Goal: Information Seeking & Learning: Check status

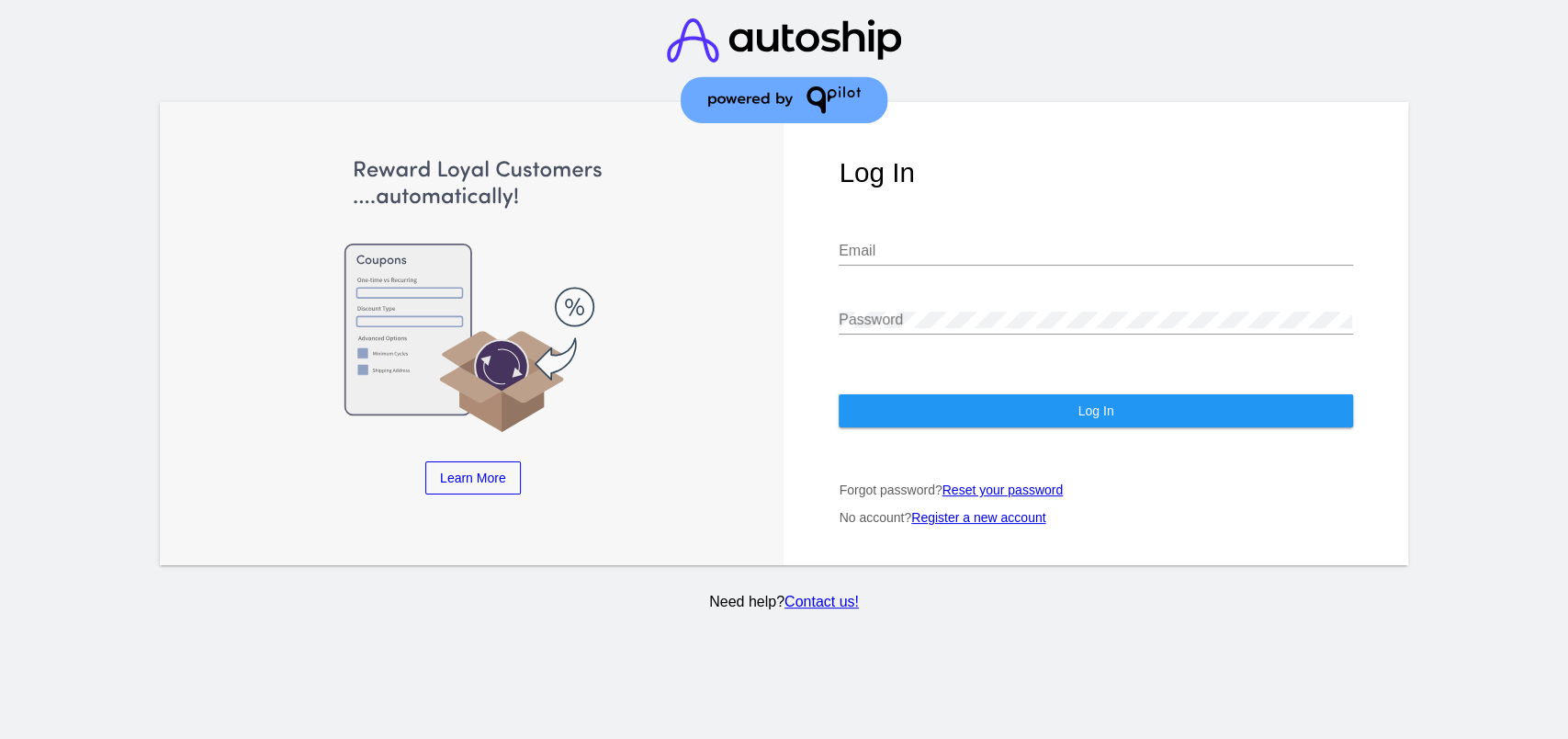
type input "aly@qpilot.cloud"
click at [1081, 414] on span "Log In" at bounding box center [1096, 410] width 36 height 15
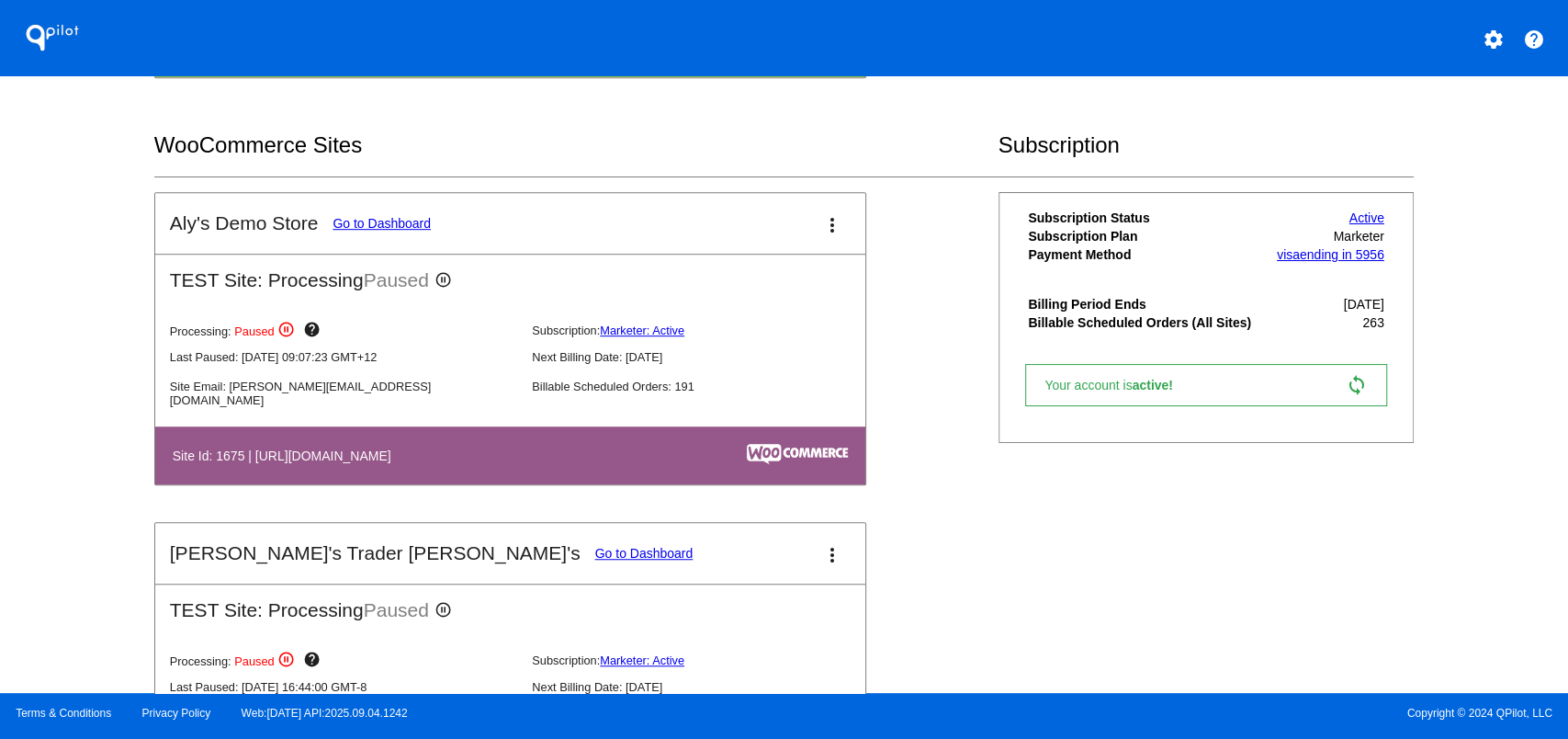
scroll to position [858, 0]
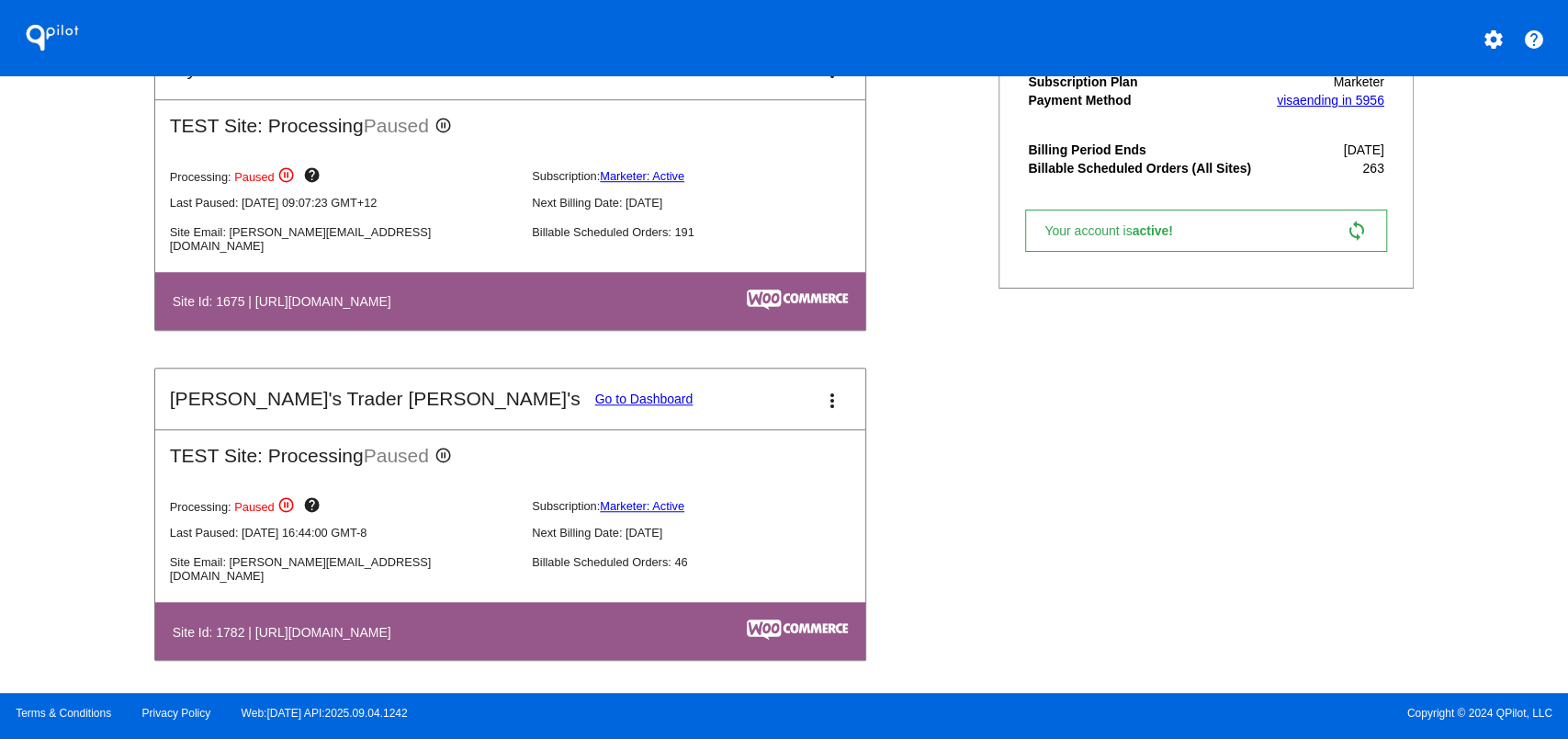
click at [595, 397] on link "Go to Dashboard" at bounding box center [645, 398] width 99 height 15
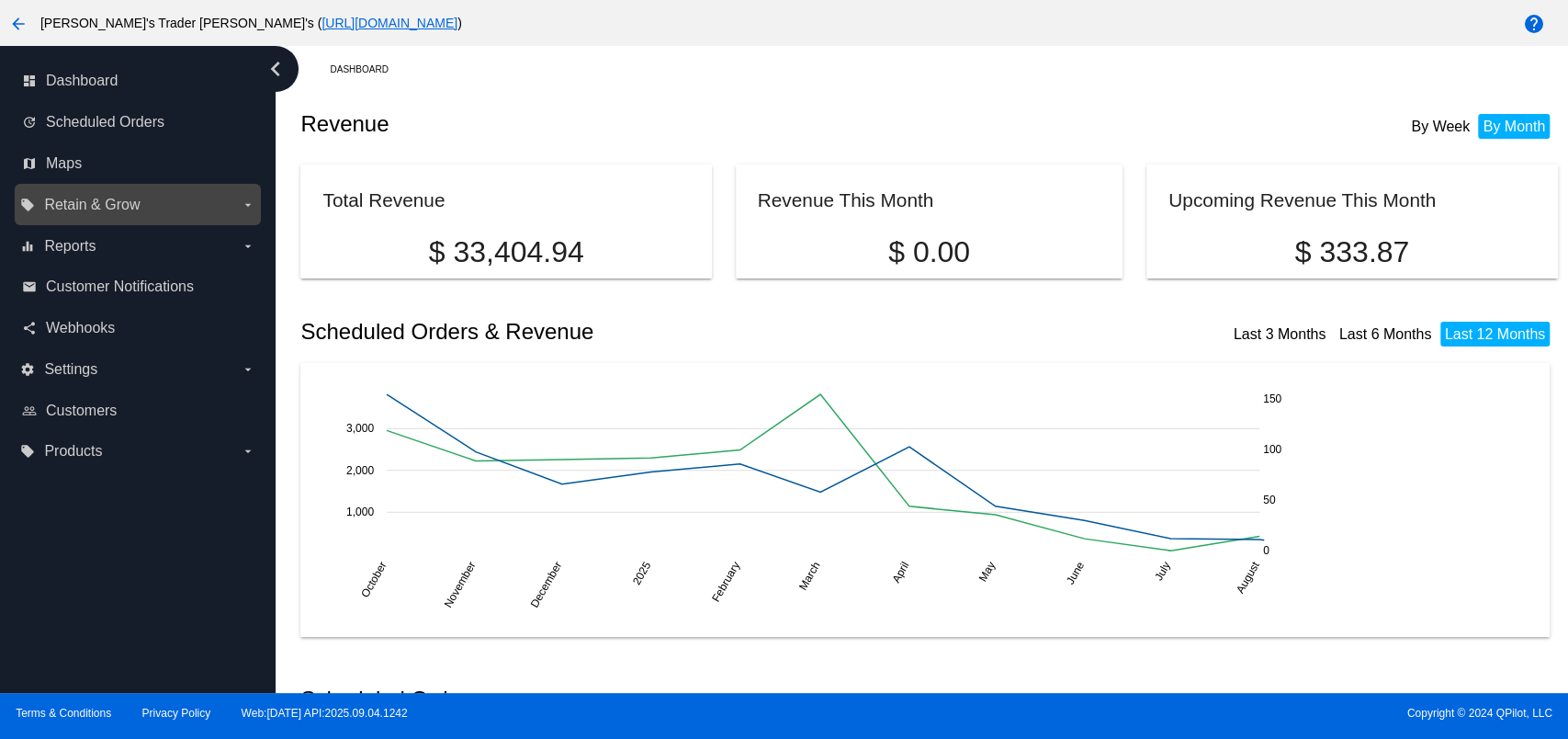
click at [196, 207] on label "local_offer Retain & Grow arrow_drop_down" at bounding box center [136, 205] width 234 height 30
click at [0, 0] on input "local_offer Retain & Grow arrow_drop_down" at bounding box center [0, 0] width 0 height 0
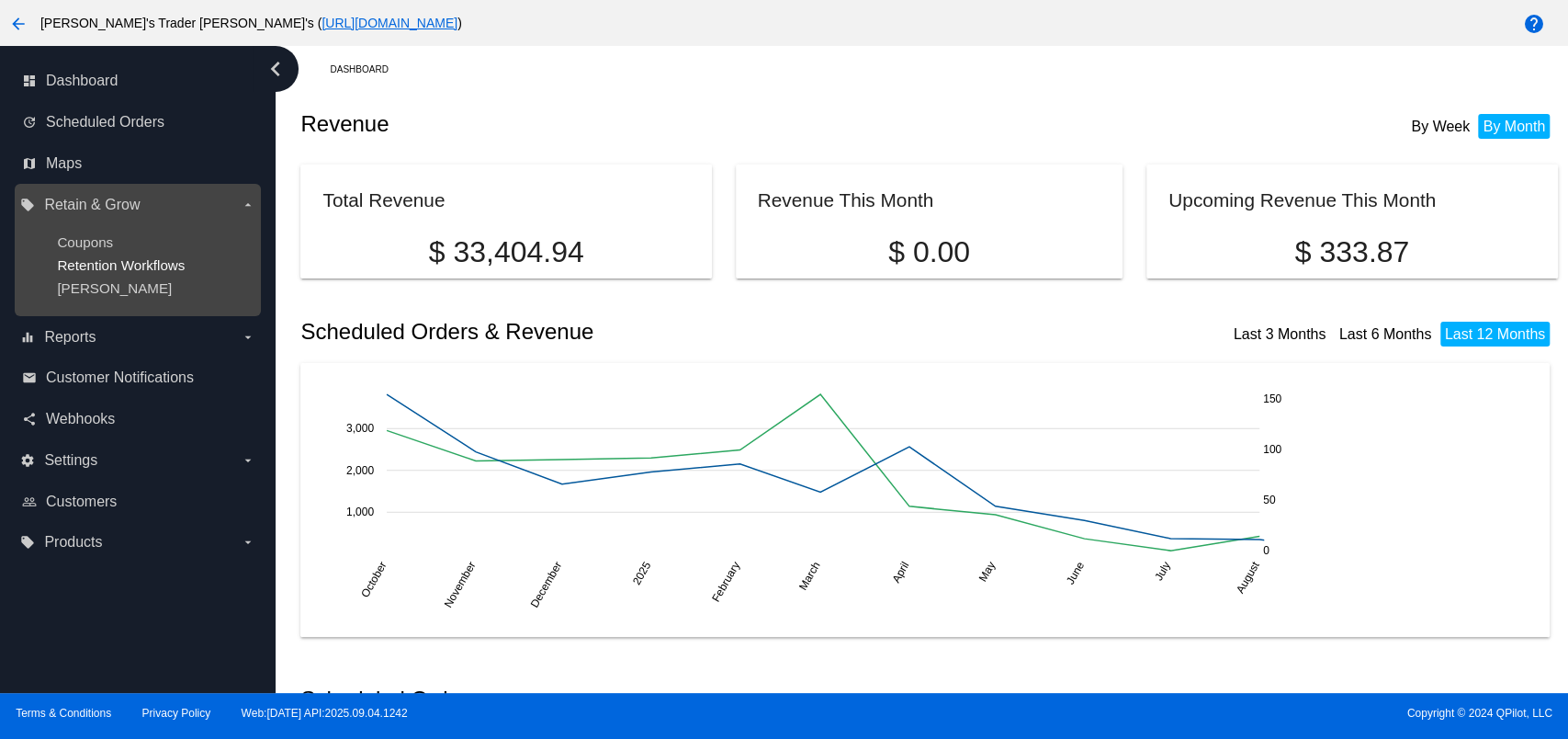
click at [103, 263] on span "Retention Workflows" at bounding box center [120, 265] width 127 height 16
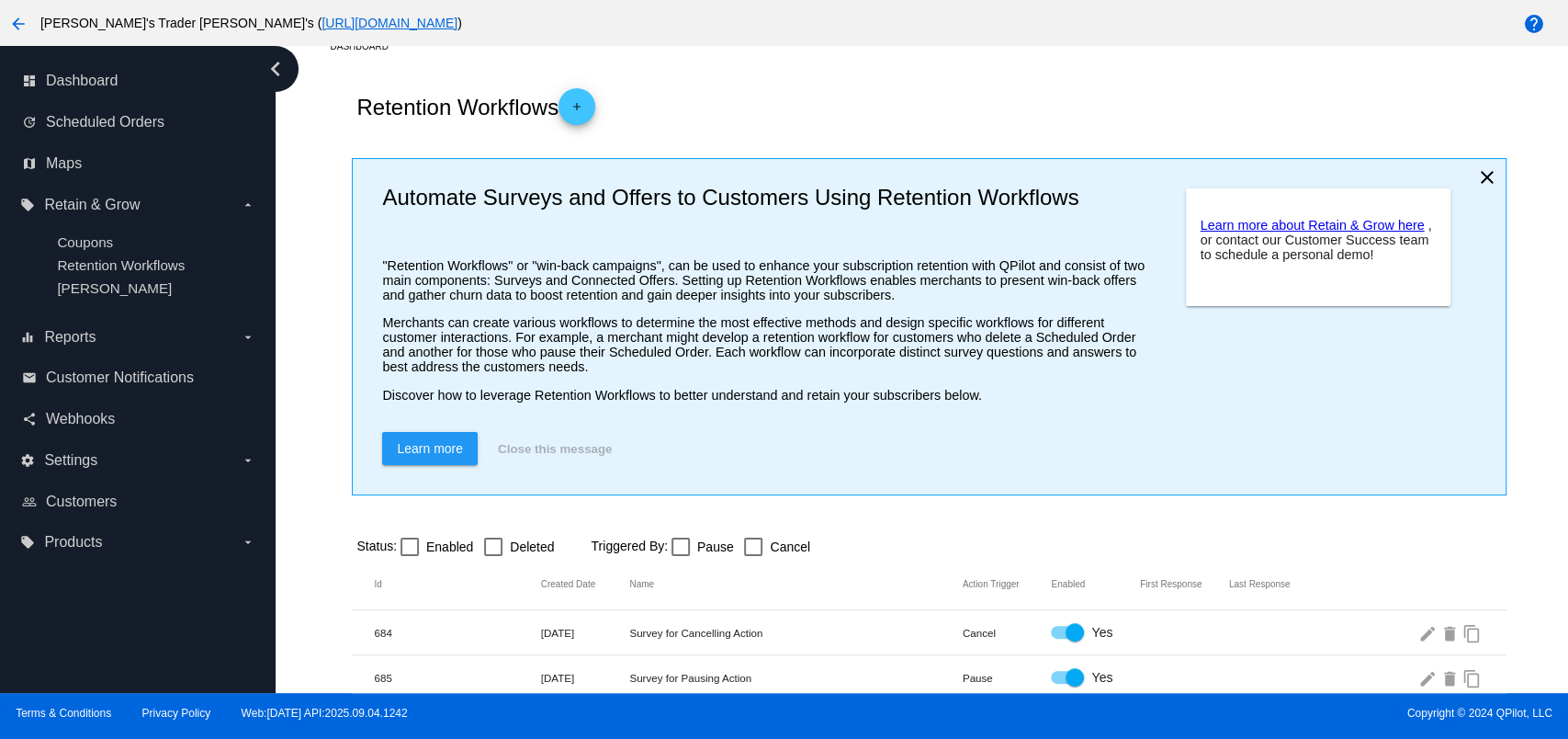
scroll to position [36, 0]
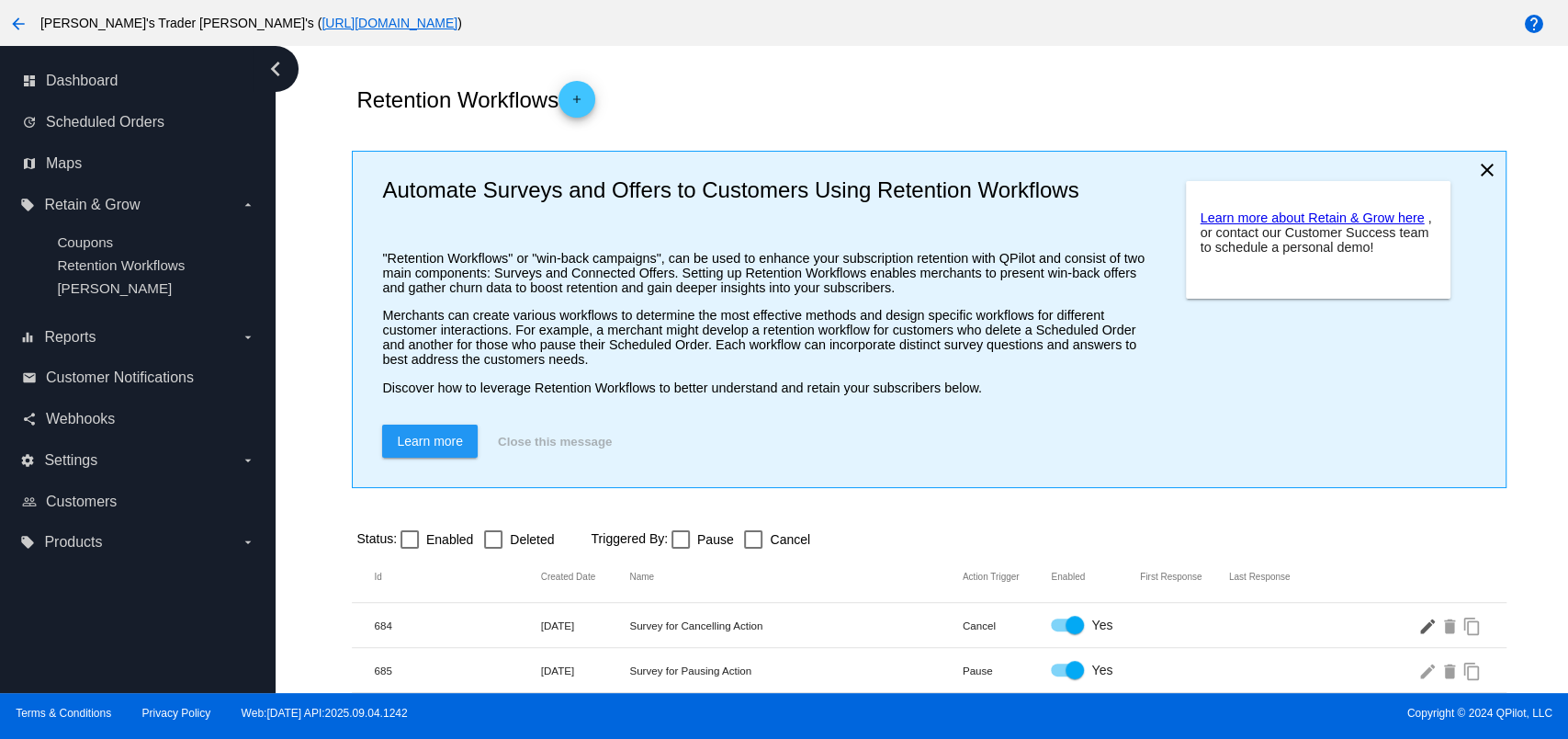
click at [1418, 622] on mat-icon "edit" at bounding box center [1429, 624] width 22 height 29
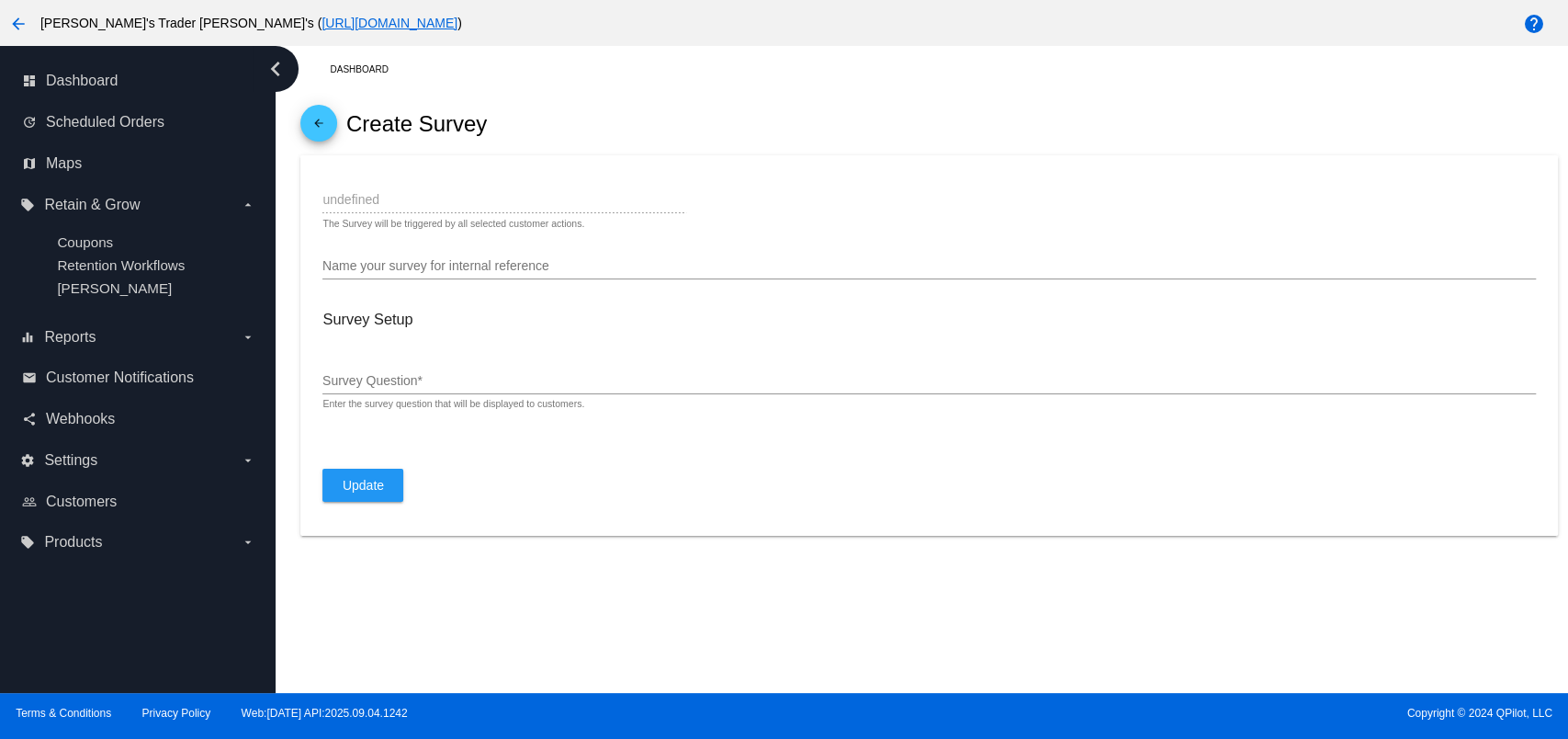
type input "Cancel"
type input "Survey for Cancelling Action"
type input "Why are you cancelling?"
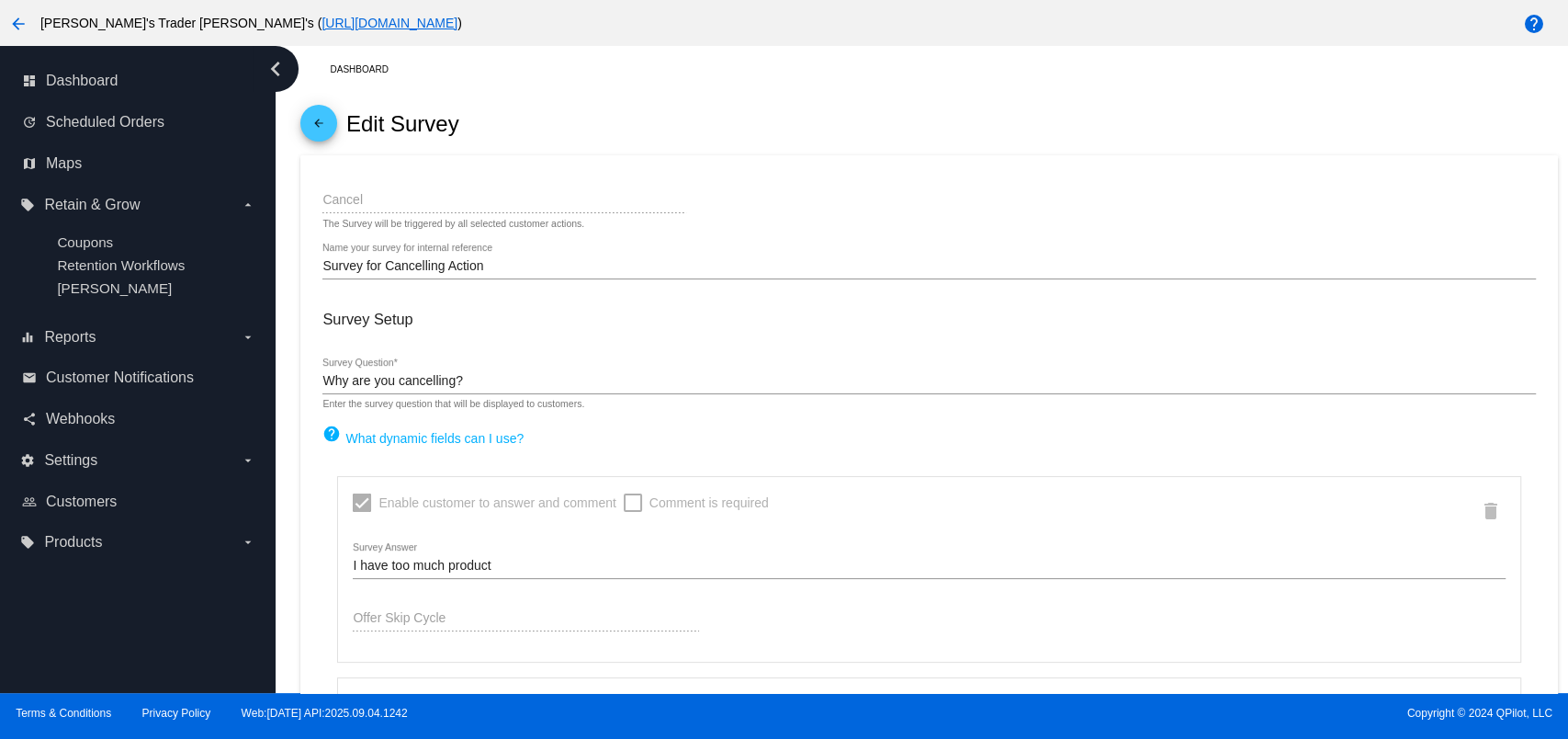
click at [330, 122] on mat-icon "arrow_back" at bounding box center [319, 127] width 22 height 22
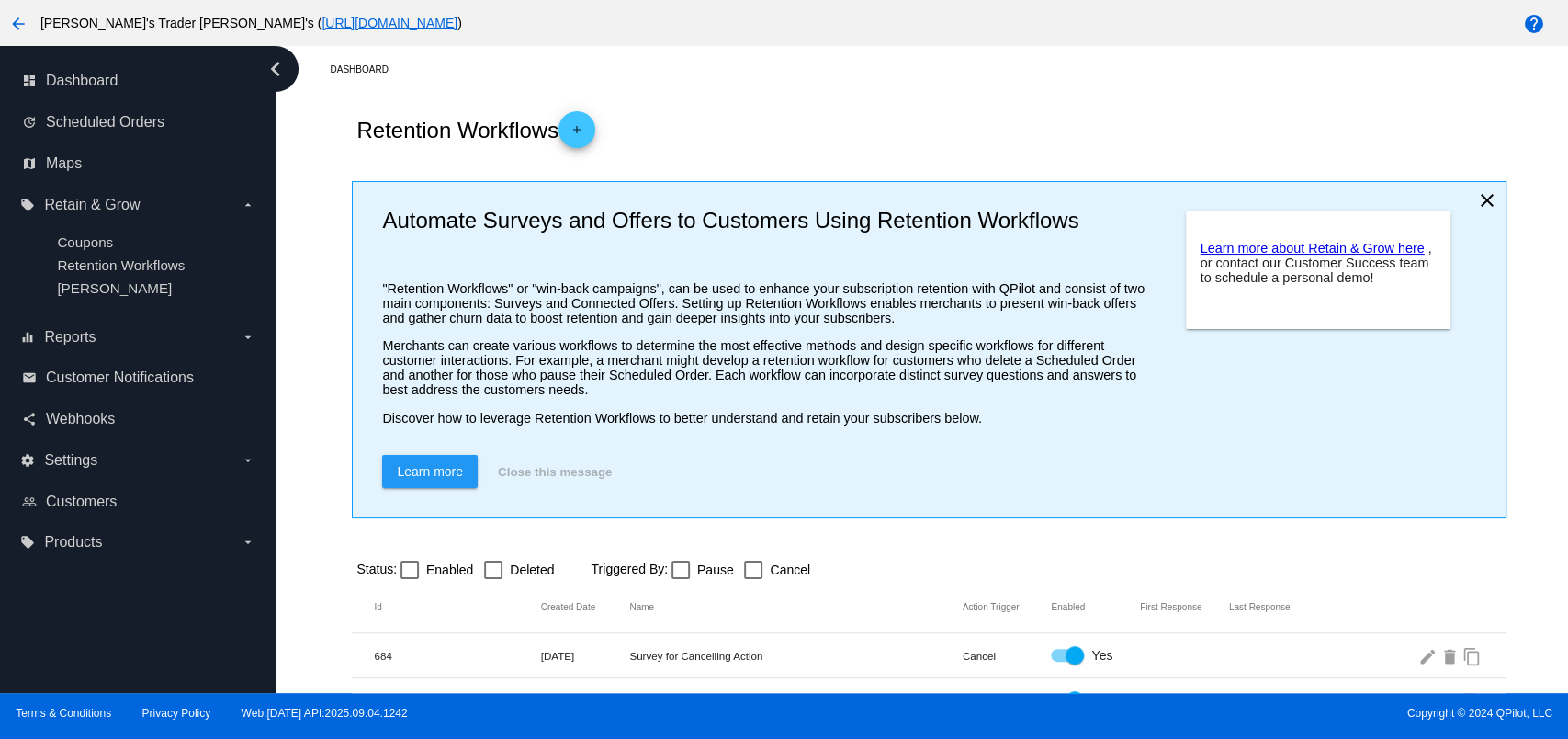
click at [602, 120] on div "Retention Workflows add" at bounding box center [928, 129] width 1153 height 73
click at [588, 123] on mat-icon "add" at bounding box center [577, 134] width 22 height 22
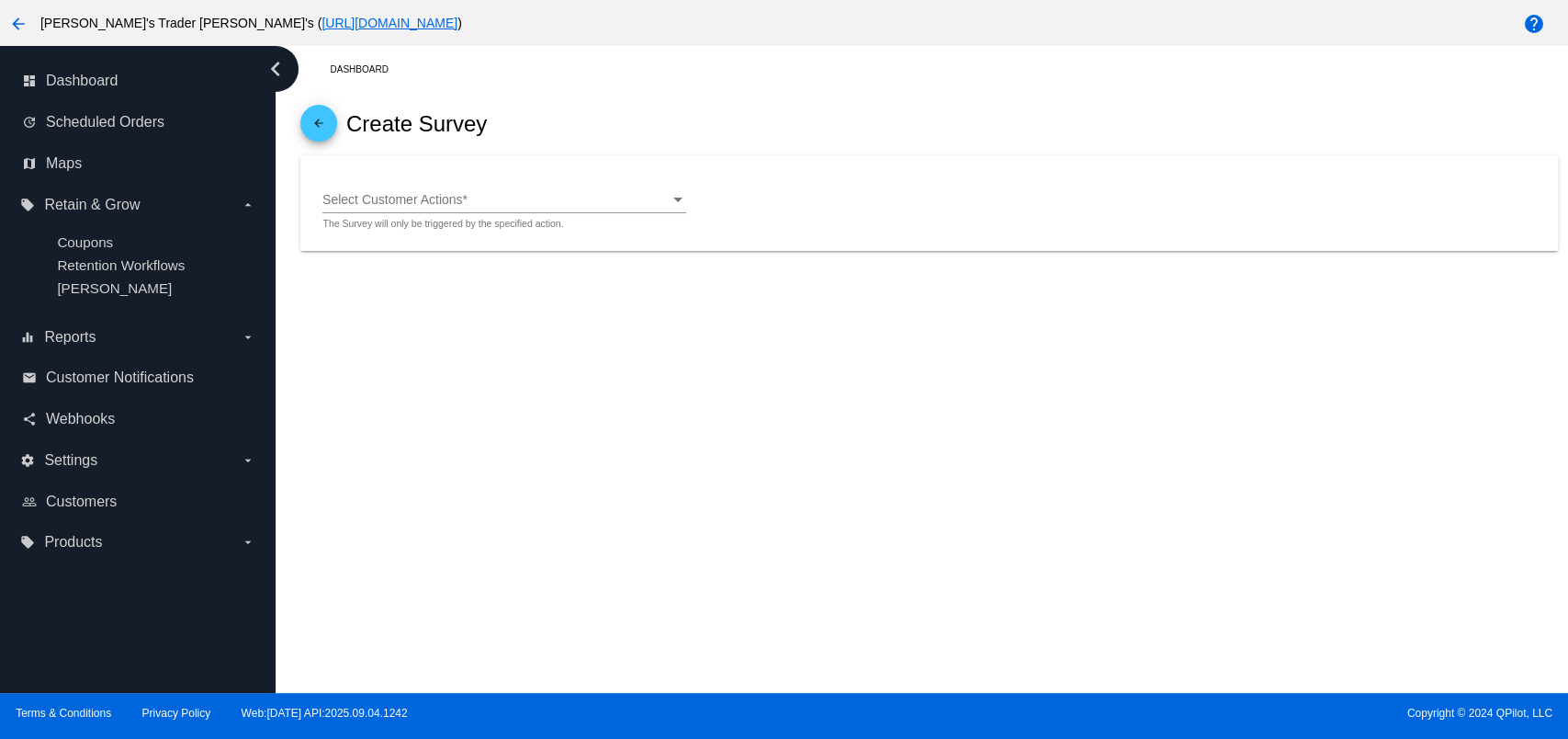
click at [550, 200] on div "Select Customer Actions" at bounding box center [496, 200] width 348 height 15
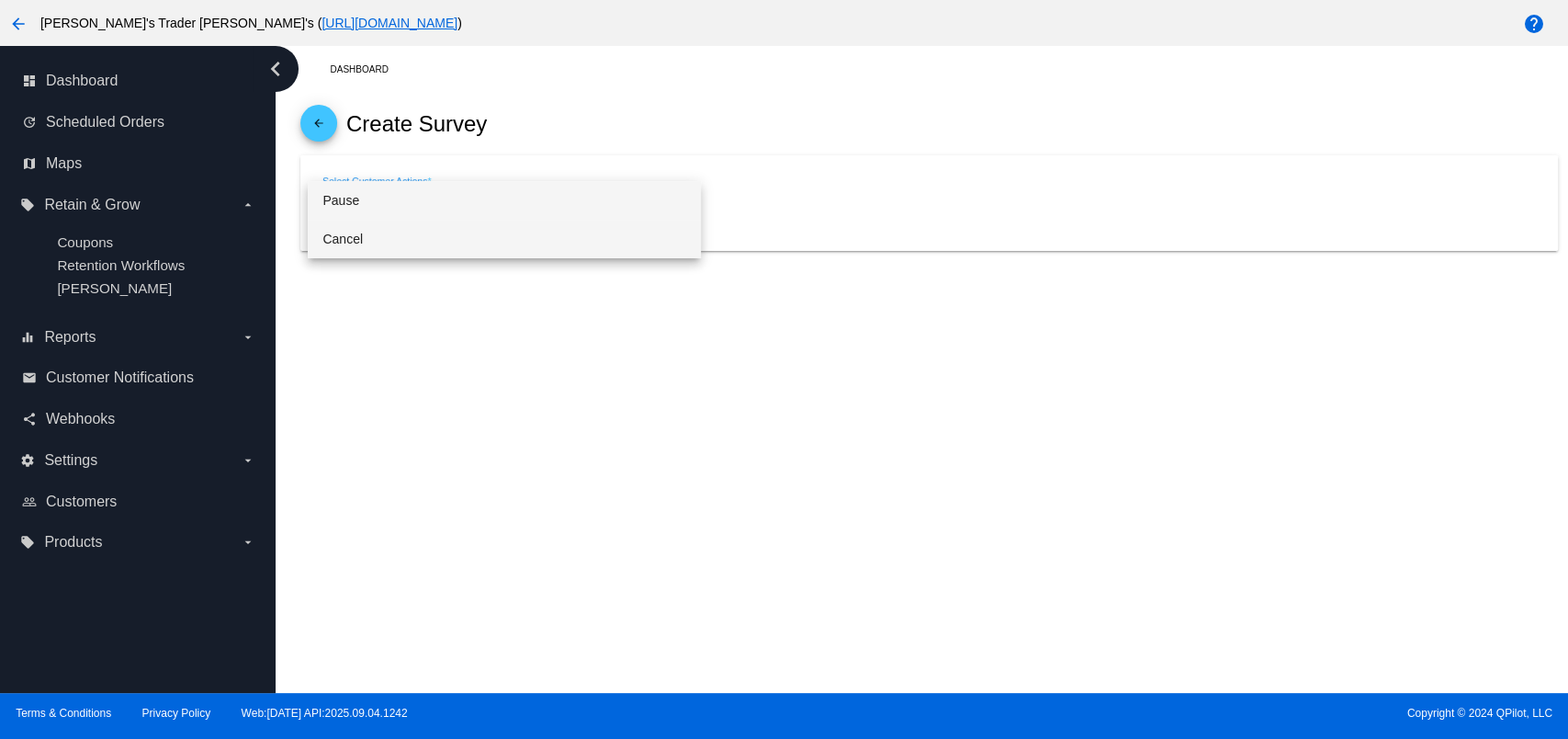
click at [524, 239] on span "Cancel" at bounding box center [504, 238] width 363 height 39
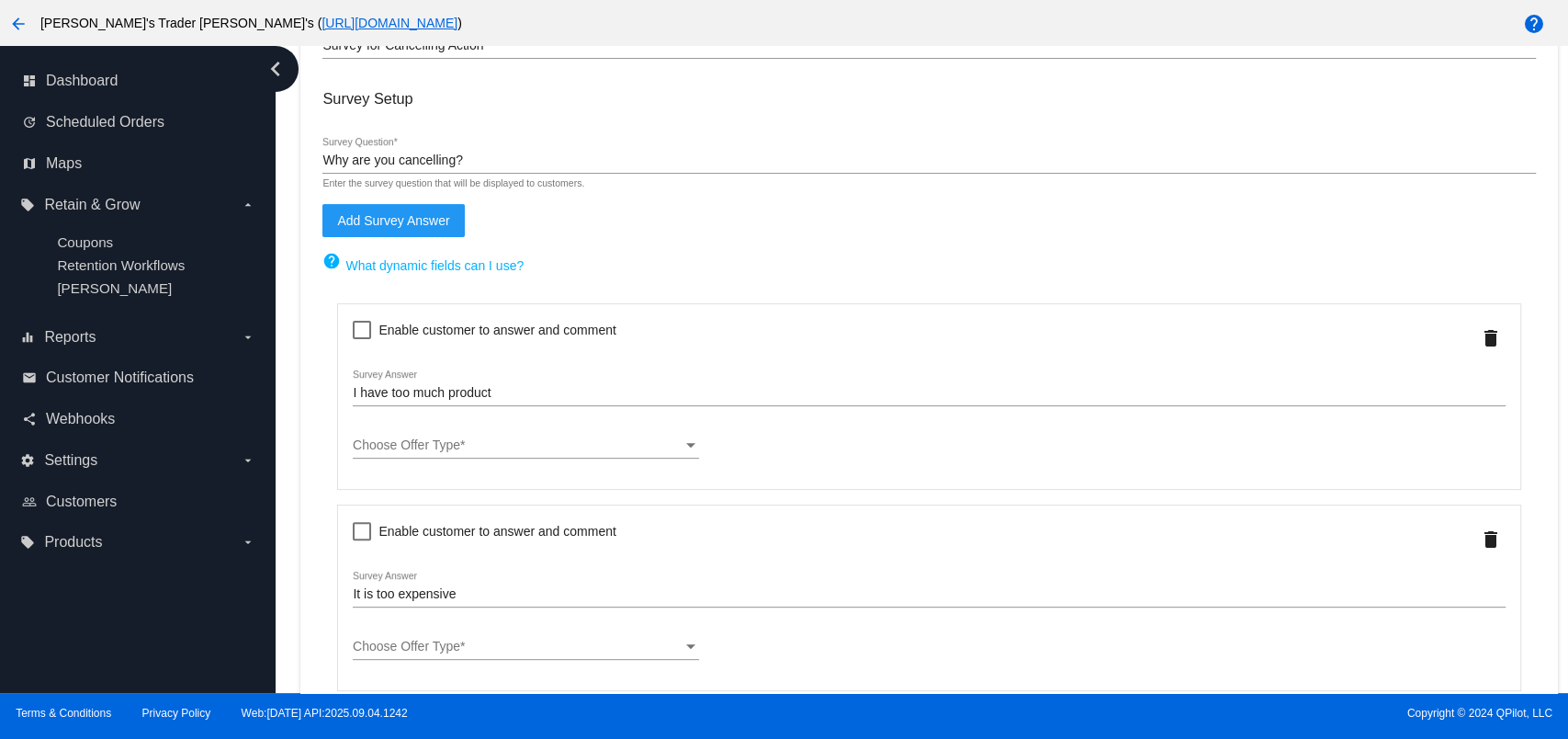
scroll to position [244, 0]
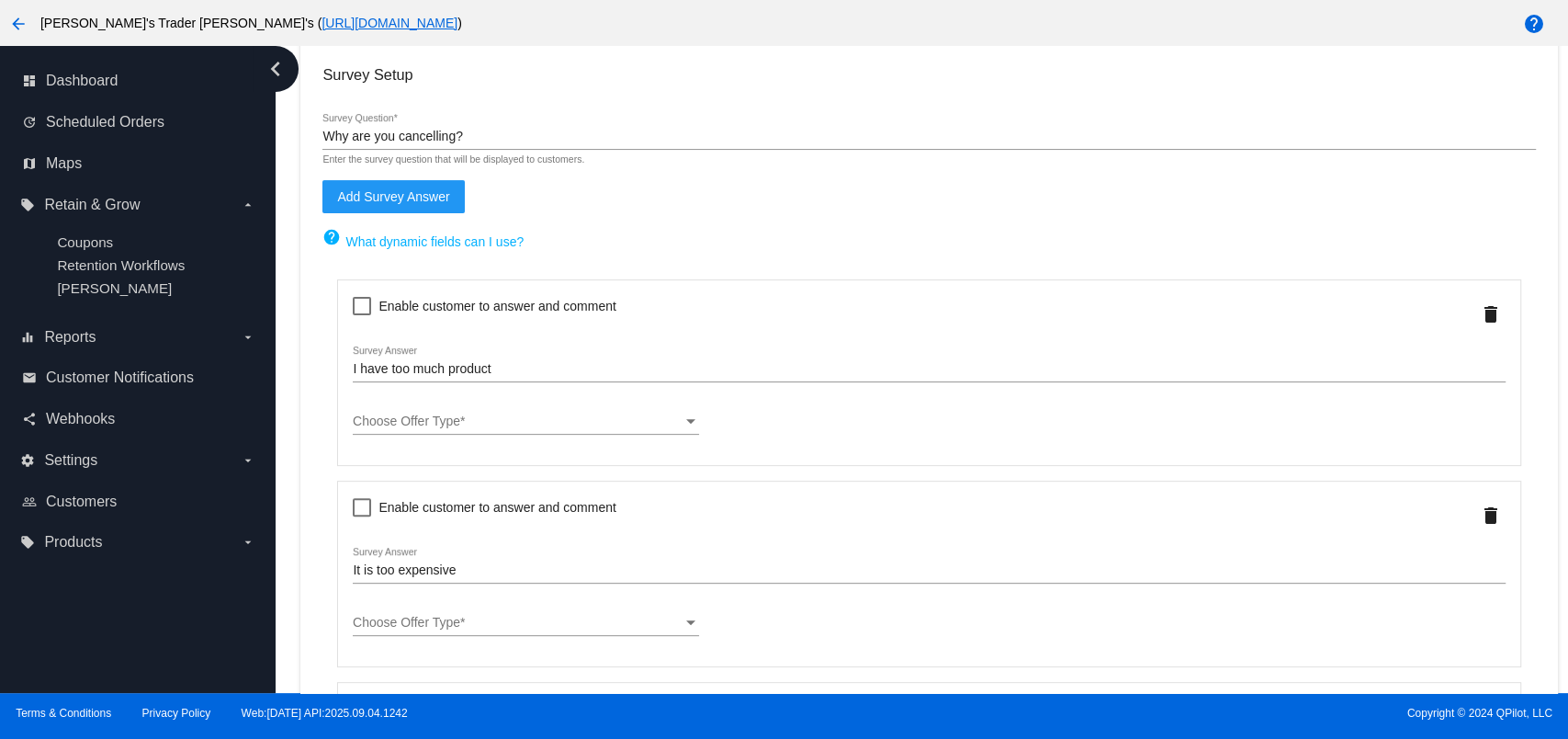
click at [479, 418] on div "Choose Offer Type" at bounding box center [516, 421] width 329 height 15
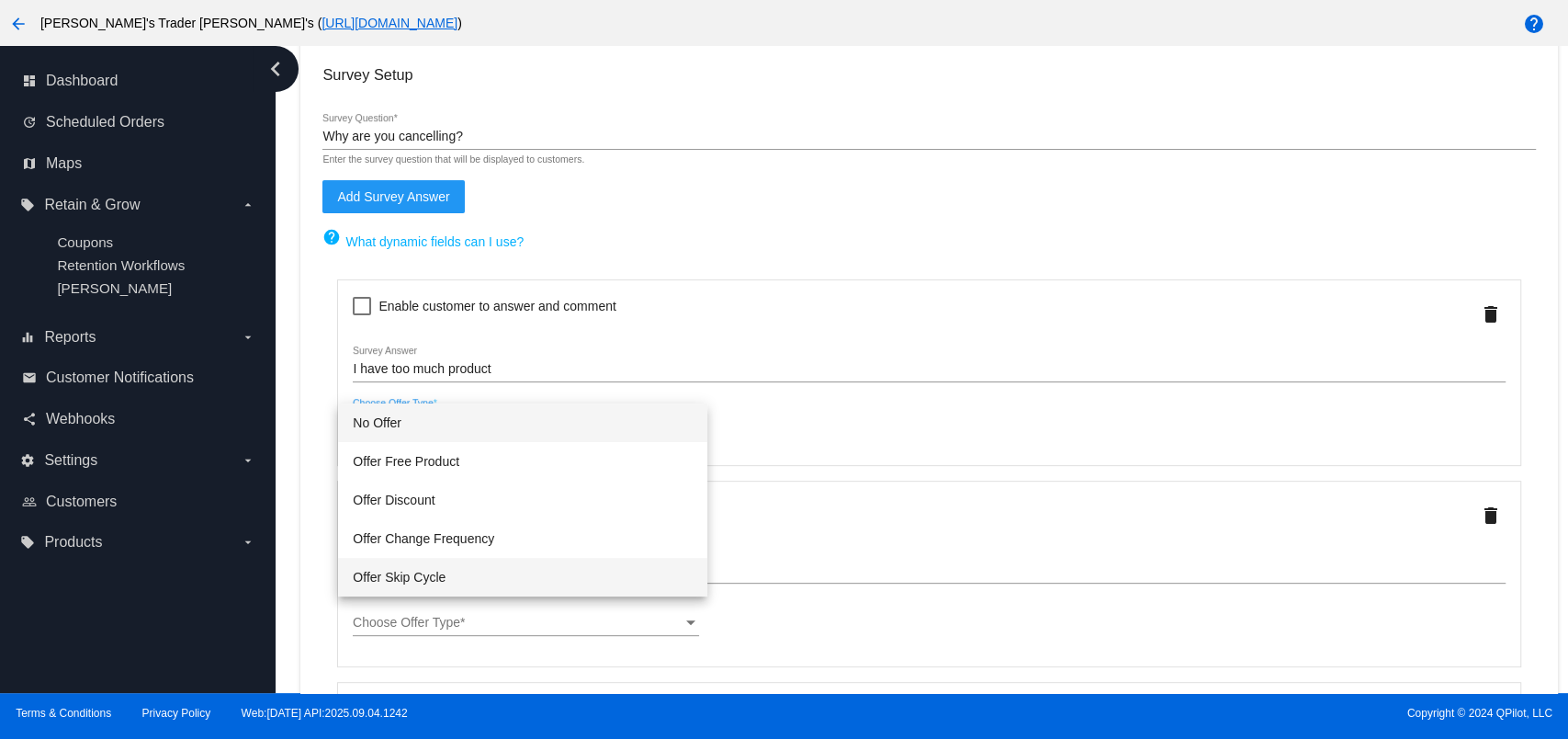
click at [492, 570] on span "Offer Skip Cycle" at bounding box center [522, 577] width 340 height 39
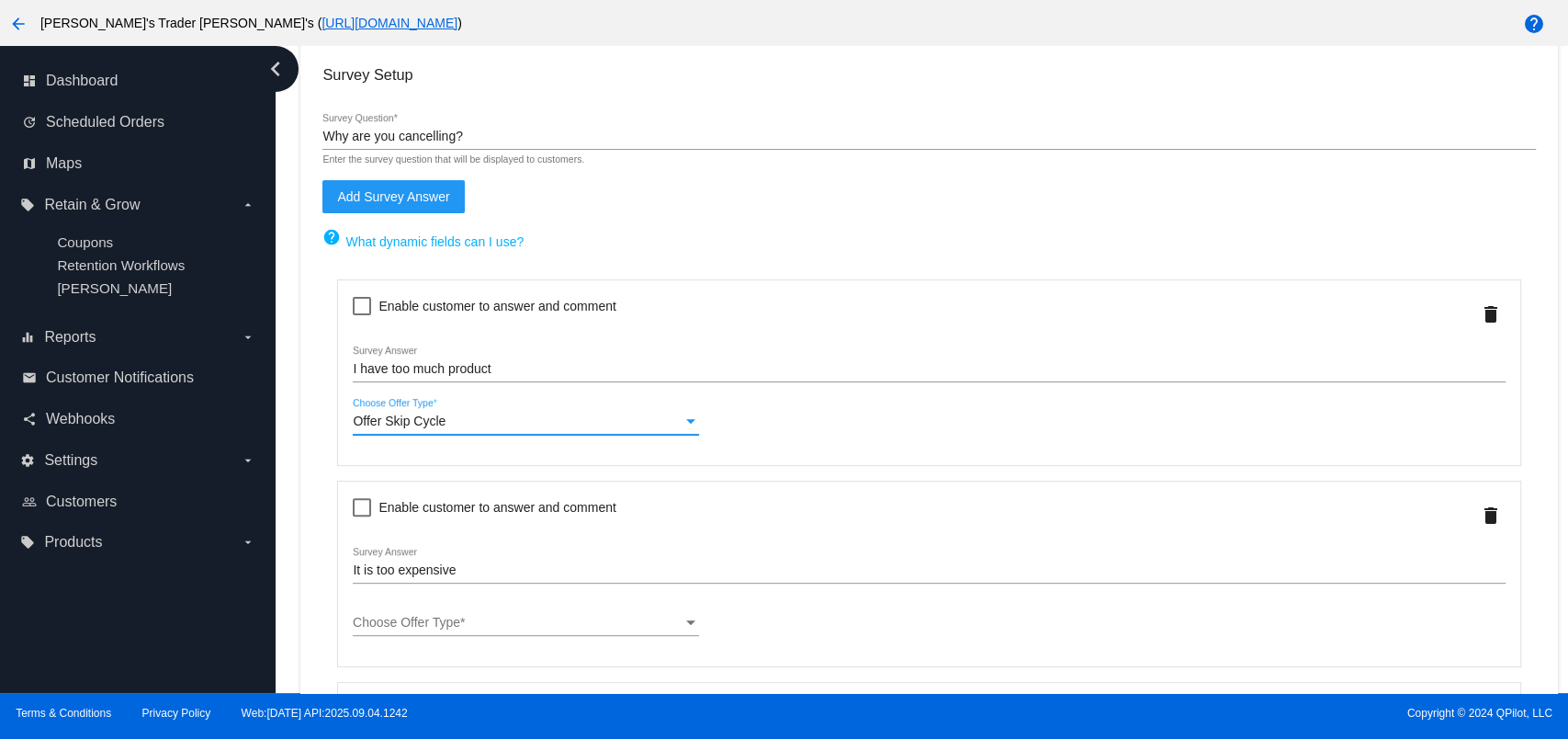
click at [360, 314] on div at bounding box center [361, 305] width 19 height 19
click at [361, 315] on input "Enable customer to answer and comment" at bounding box center [361, 315] width 1 height 1
checkbox input "true"
click at [634, 310] on div at bounding box center [632, 305] width 19 height 19
click at [633, 315] on input "Comment is required" at bounding box center [632, 315] width 1 height 1
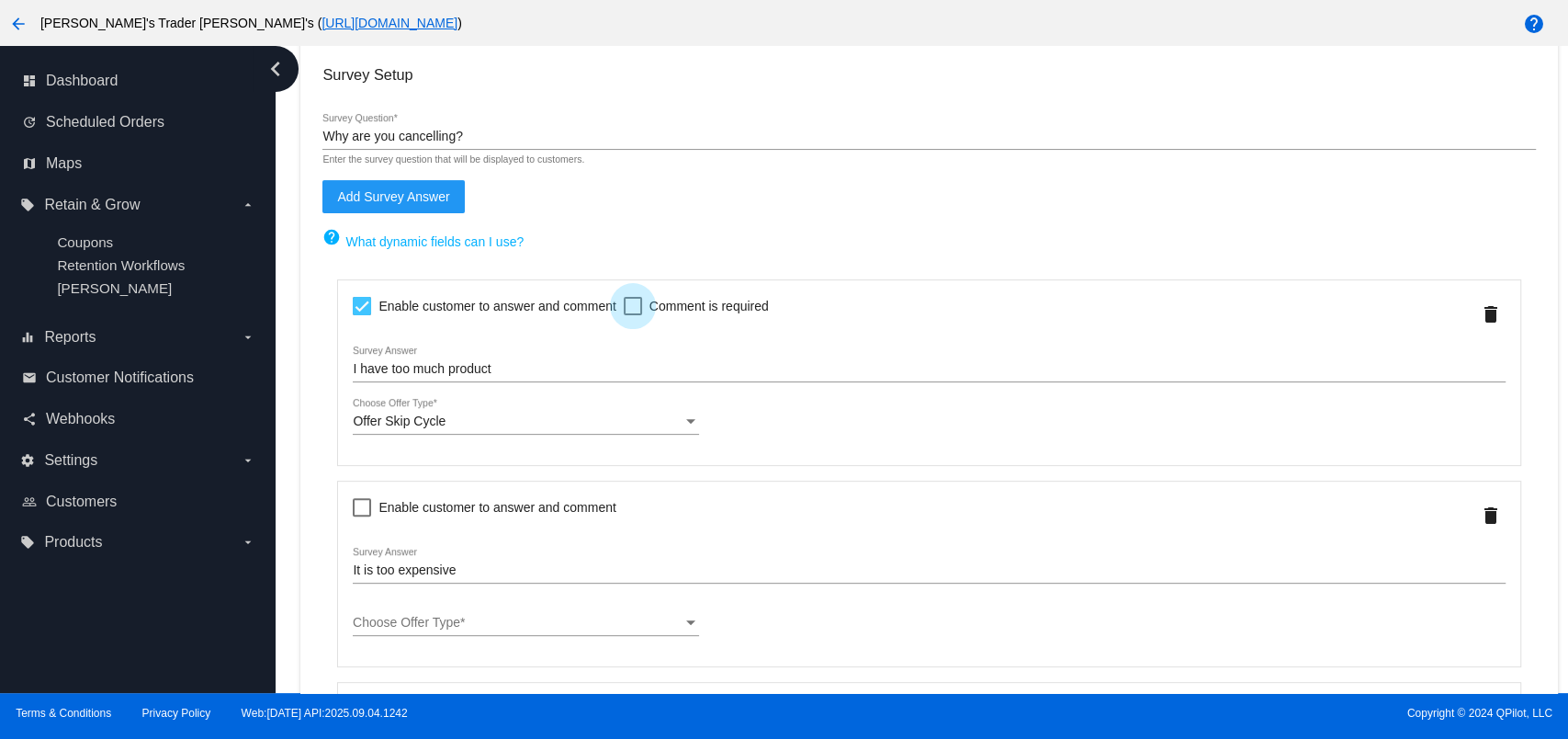
checkbox input "true"
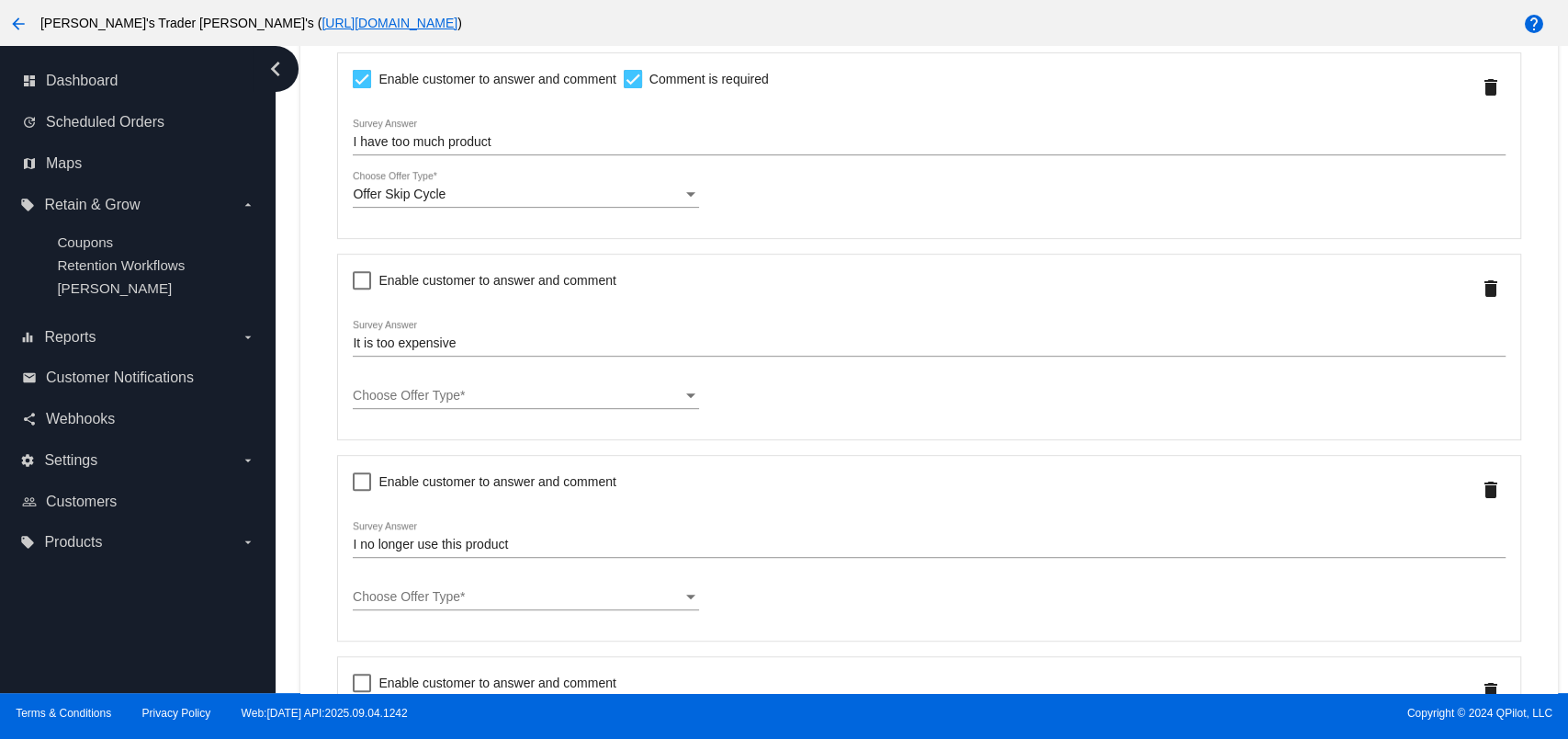
scroll to position [490, 0]
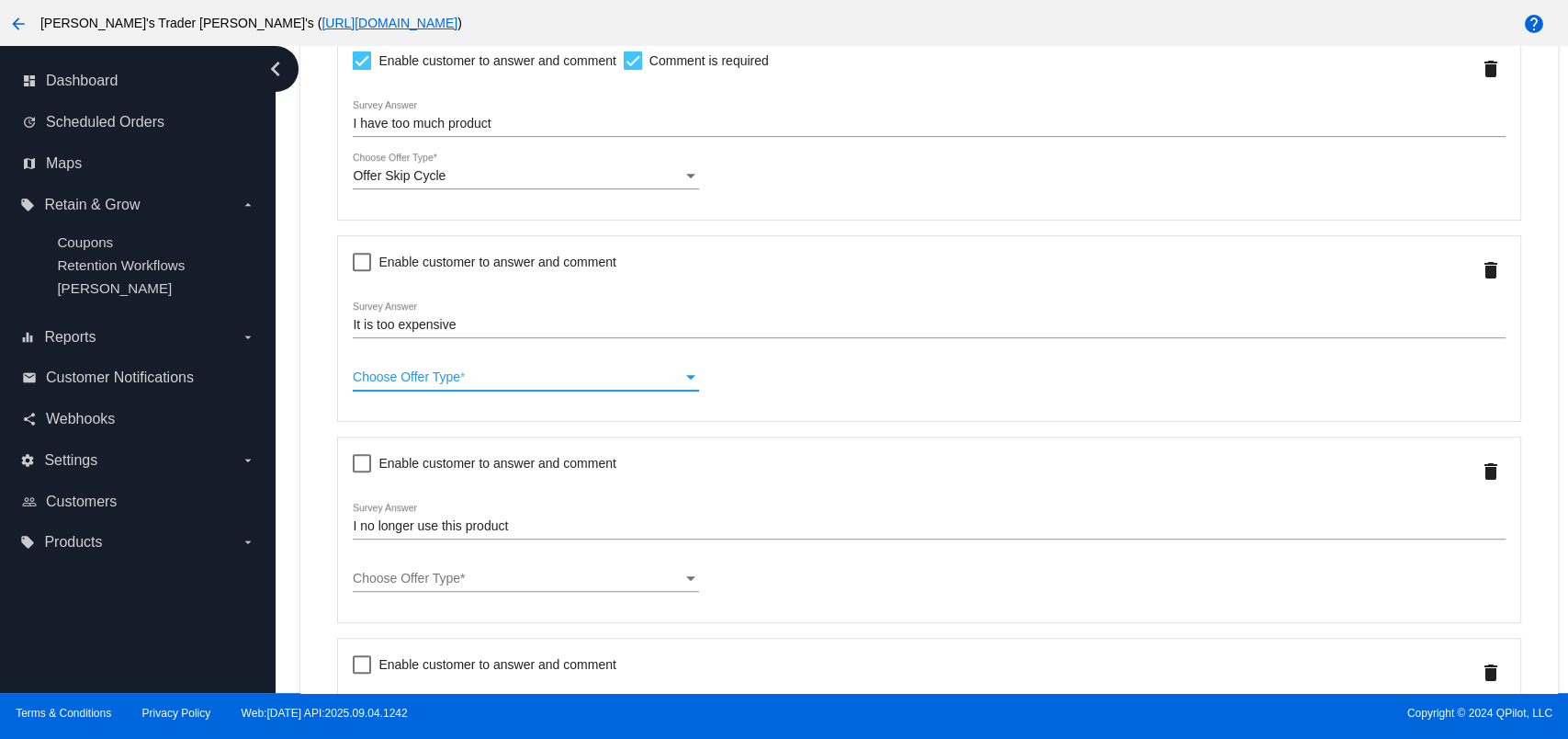
click at [479, 385] on div "Choose Offer Type" at bounding box center [516, 377] width 329 height 15
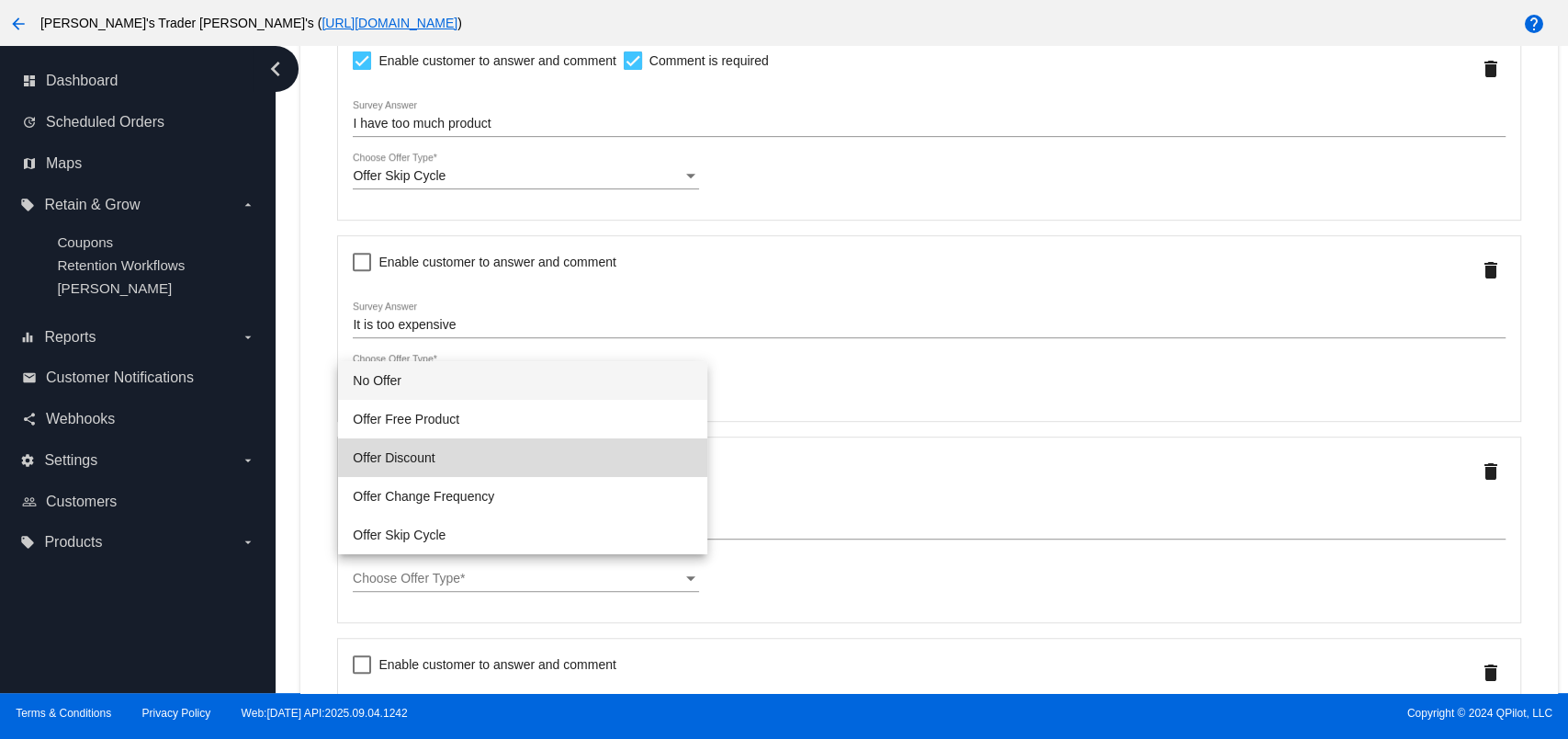
click at [471, 455] on span "Offer Discount" at bounding box center [522, 457] width 340 height 39
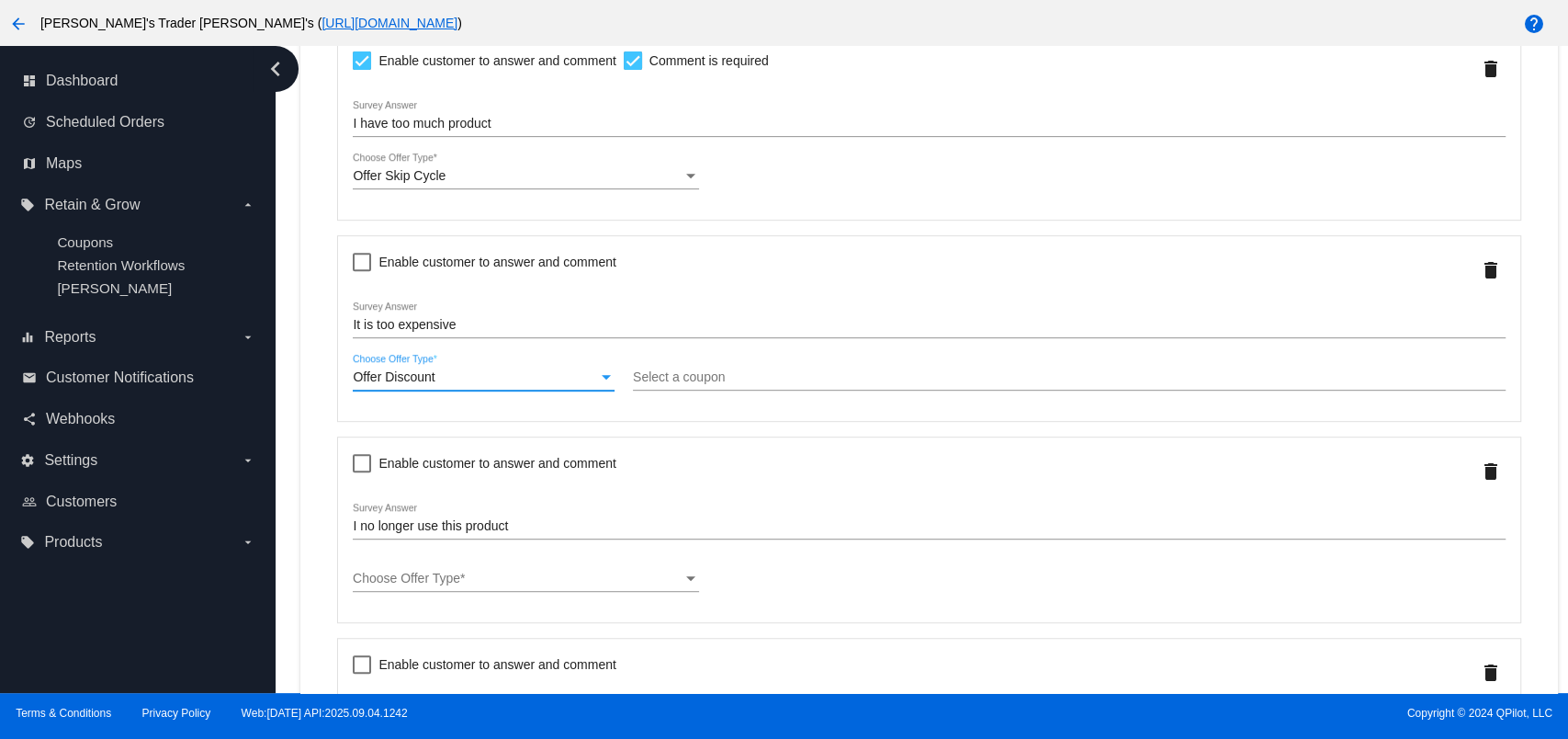
click at [681, 377] on input "Select a coupon" at bounding box center [1068, 377] width 872 height 15
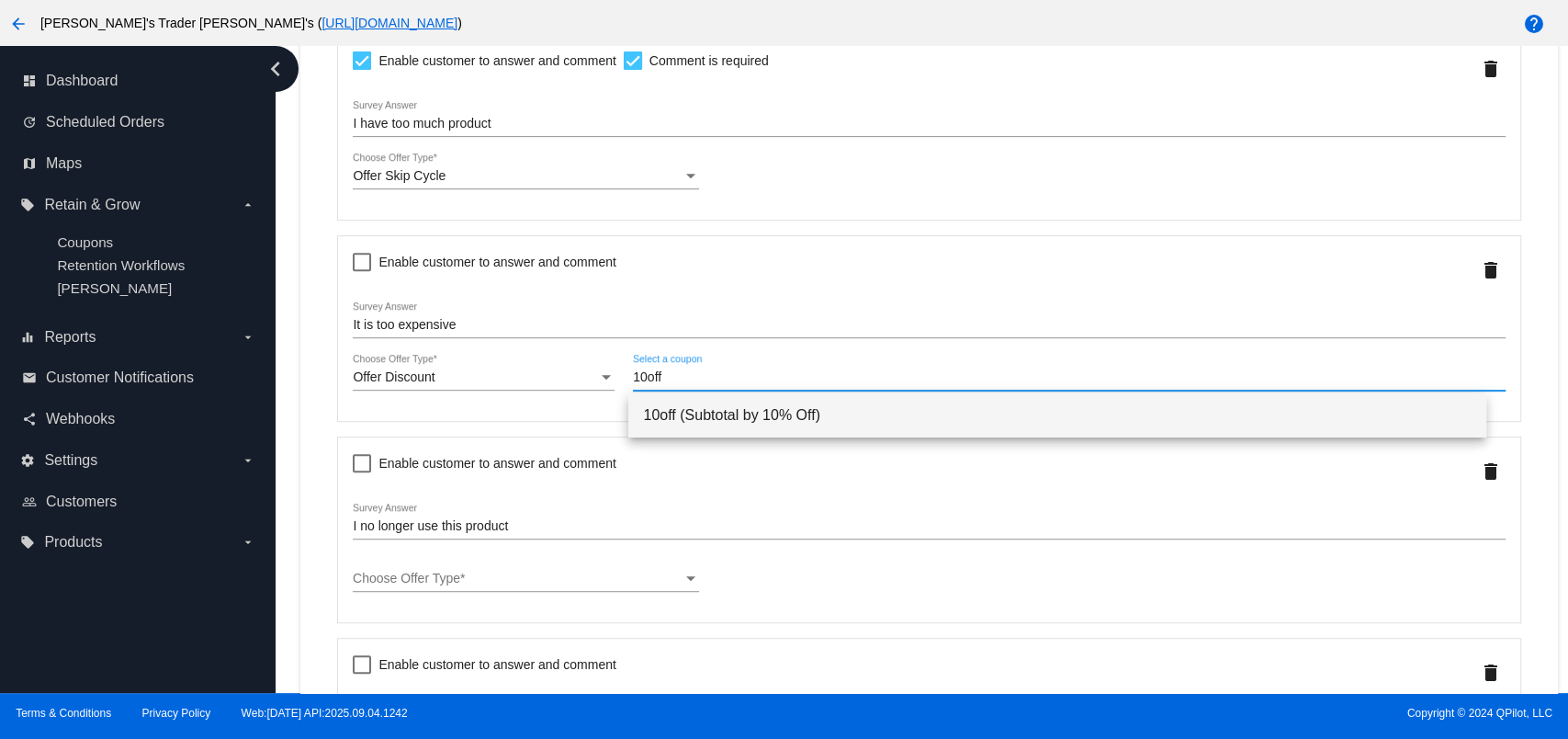
click at [808, 408] on span "10off (Subtotal by 10% Off)" at bounding box center [1057, 415] width 828 height 44
type input "10off"
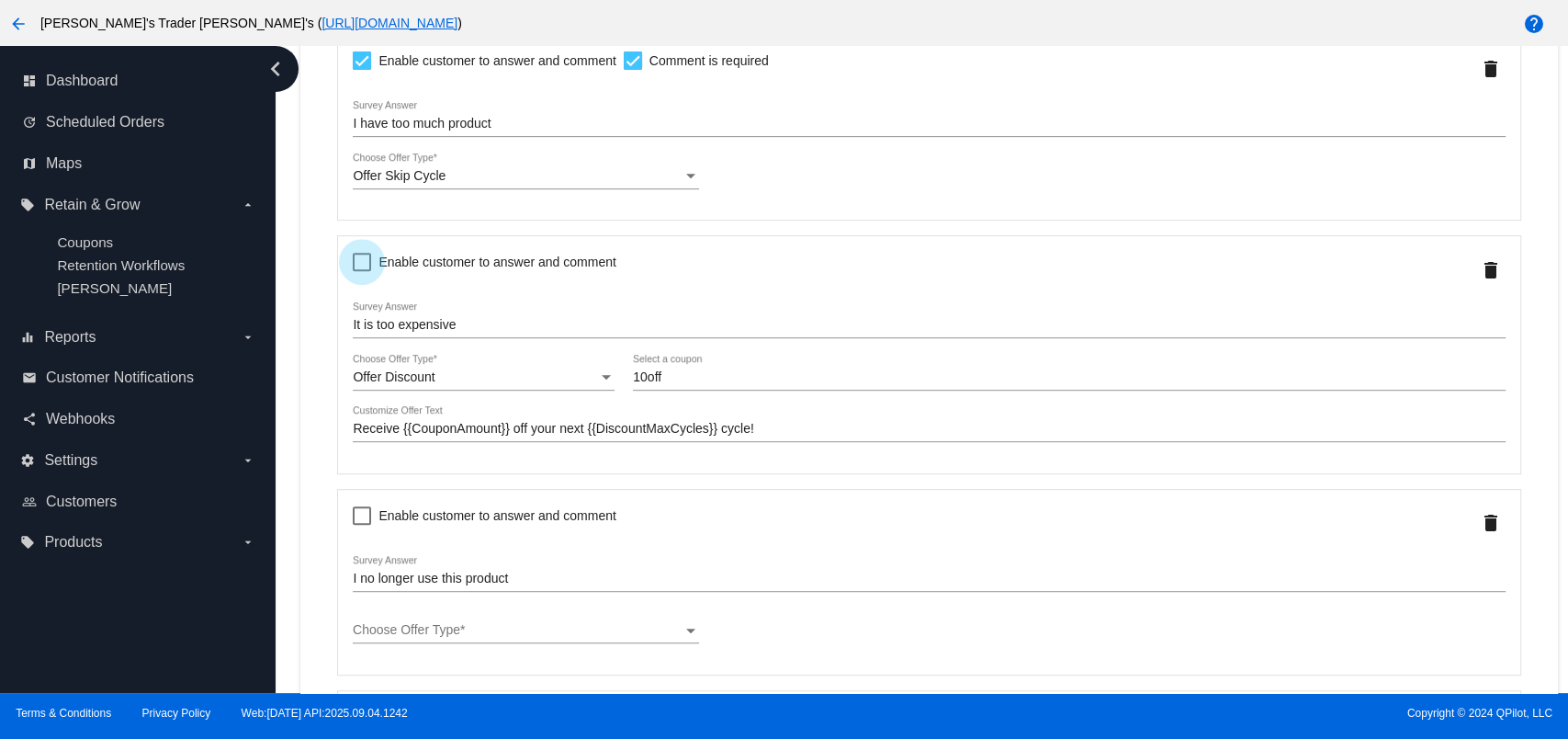
click at [370, 261] on div at bounding box center [361, 262] width 19 height 19
click at [361, 271] on input "Enable customer to answer and comment" at bounding box center [361, 271] width 1 height 1
checkbox input "true"
click at [639, 267] on div at bounding box center [632, 262] width 19 height 19
click at [633, 271] on input "Comment is required" at bounding box center [632, 271] width 1 height 1
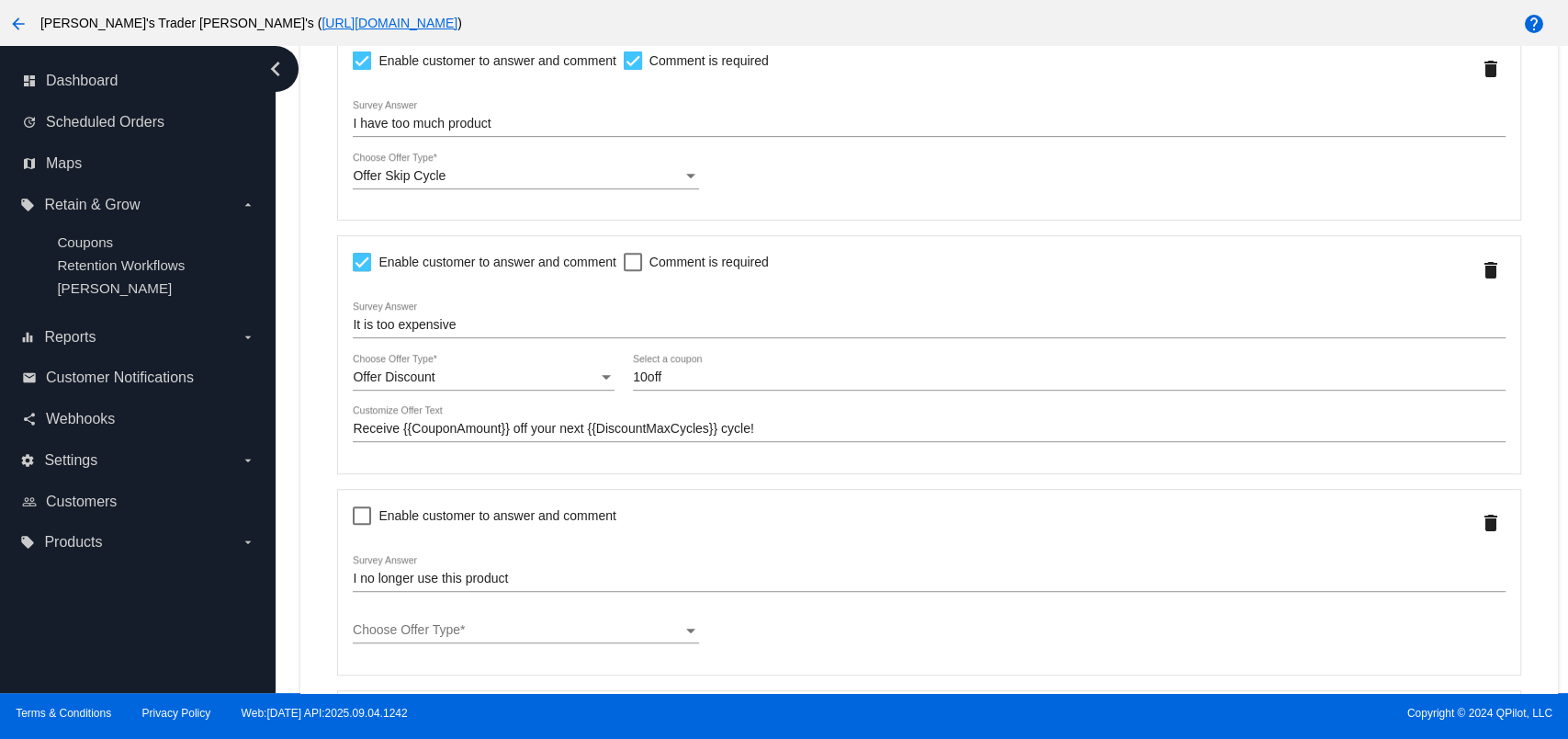
checkbox input "true"
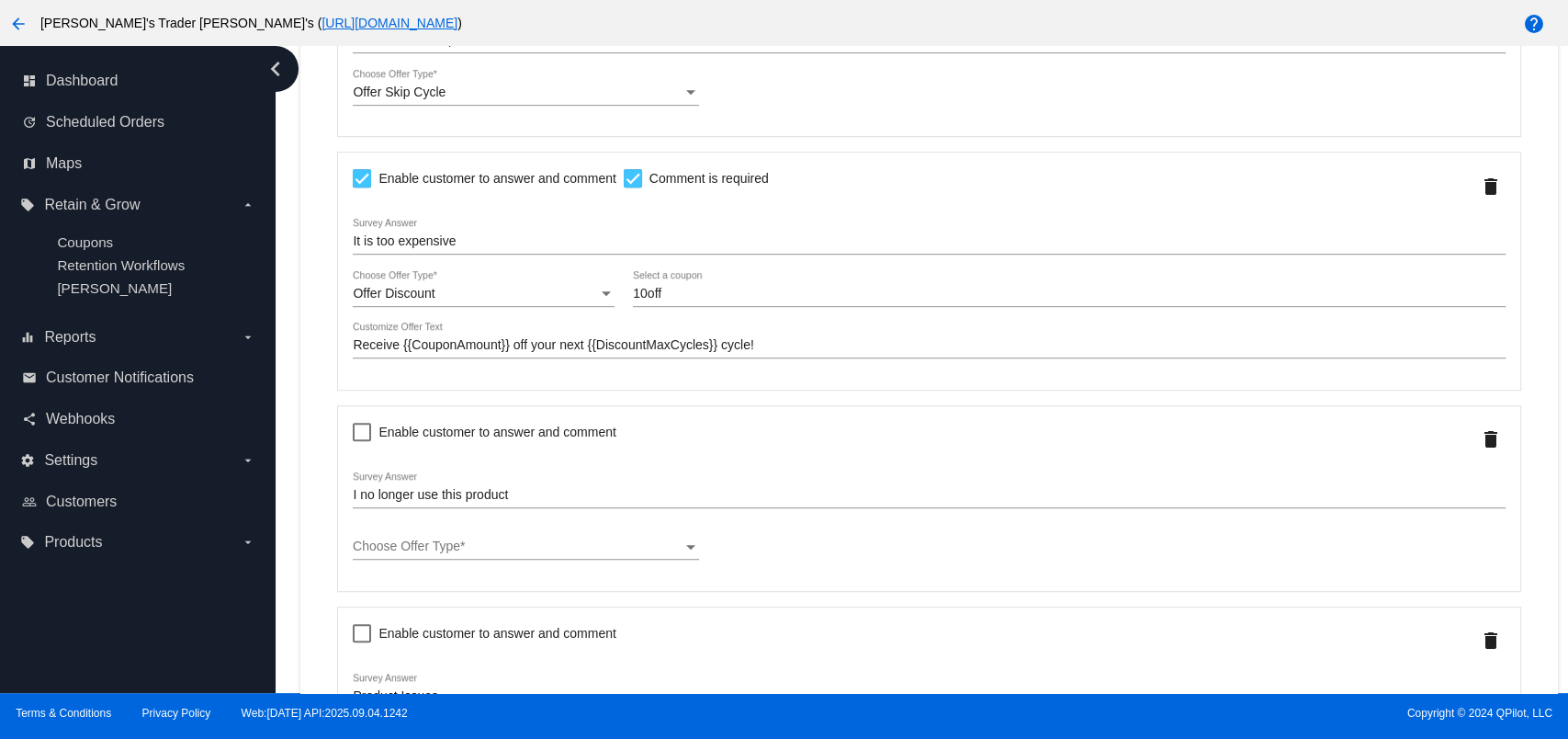
scroll to position [612, 0]
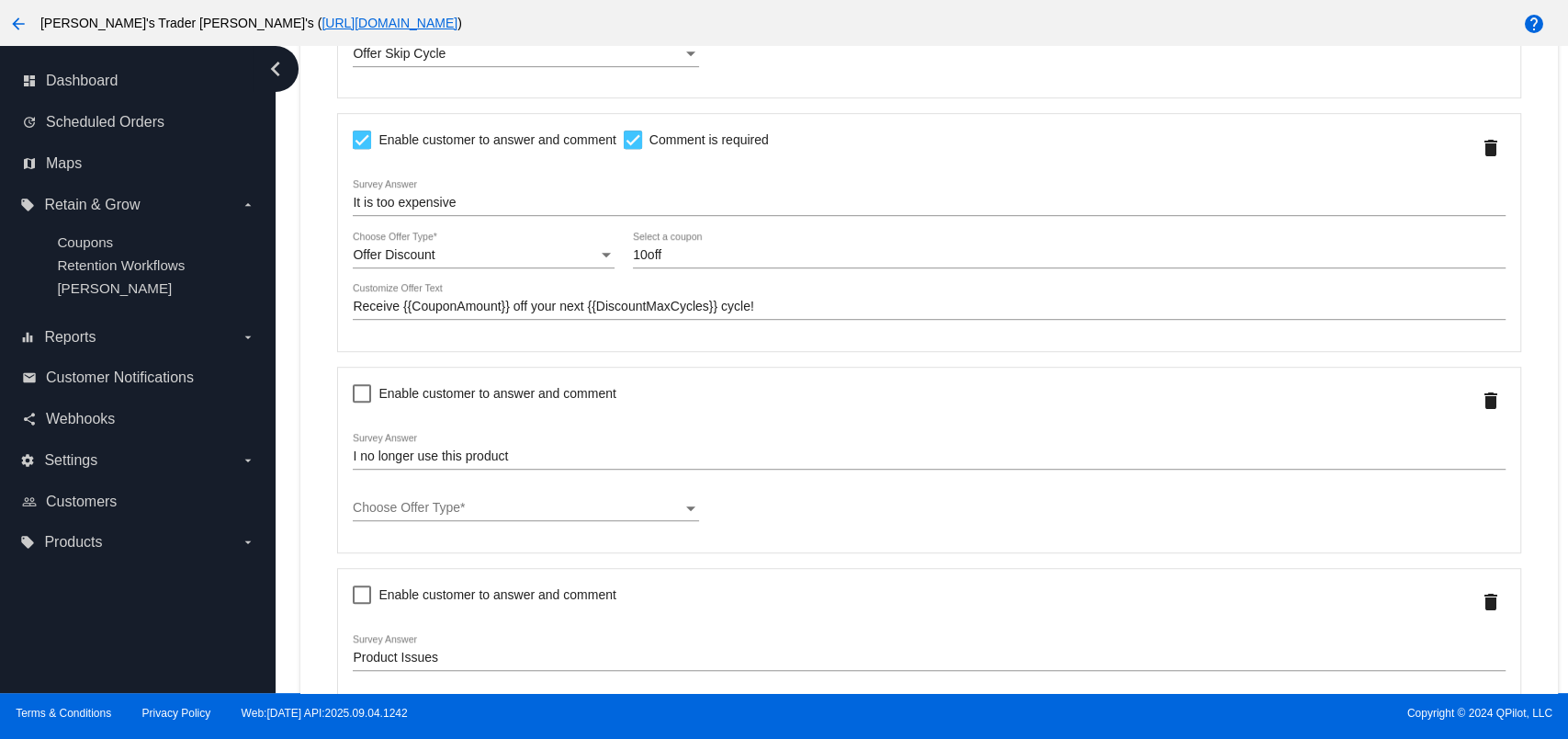
click at [654, 516] on div "Choose Offer Type" at bounding box center [516, 508] width 329 height 15
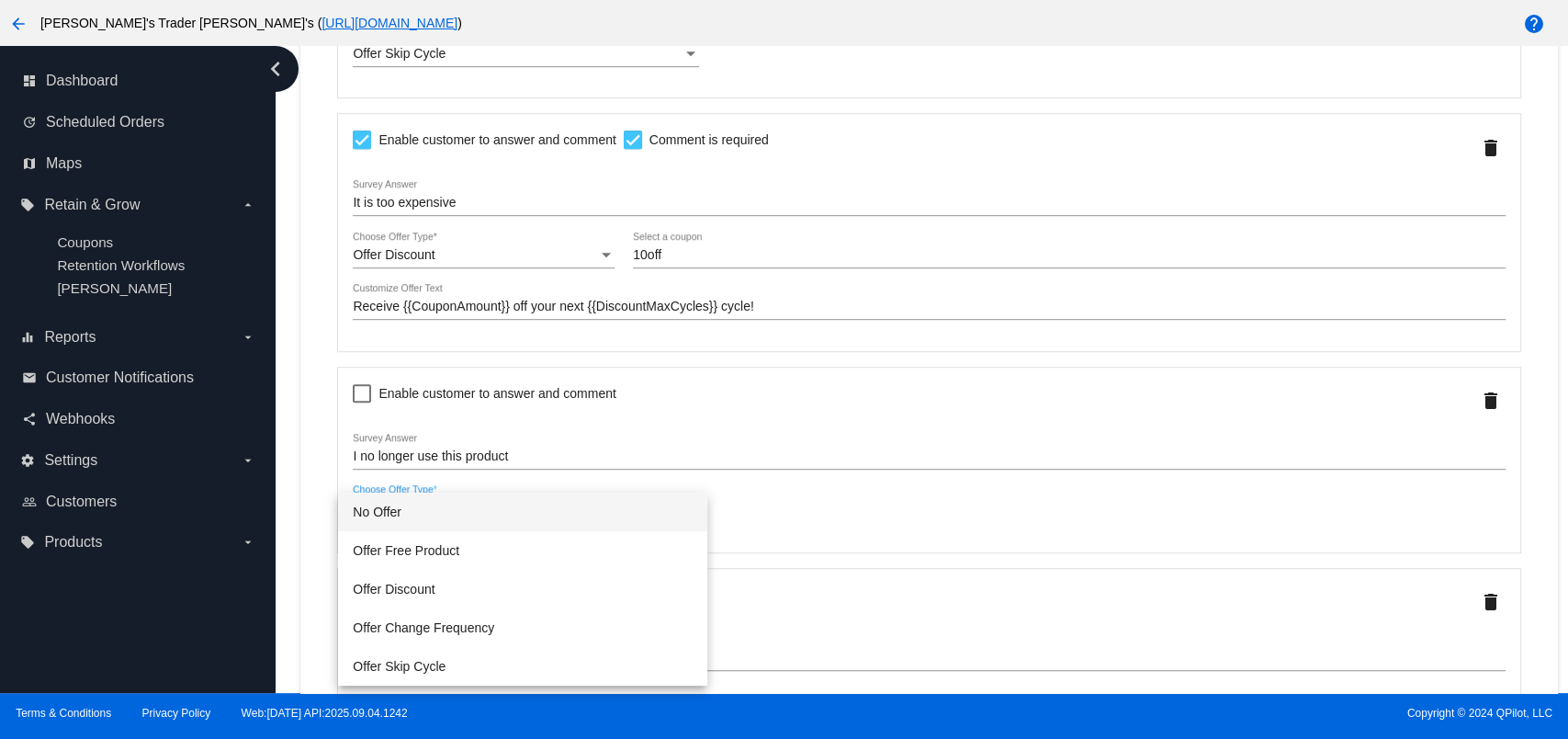
click at [654, 516] on span "No Offer" at bounding box center [522, 511] width 340 height 39
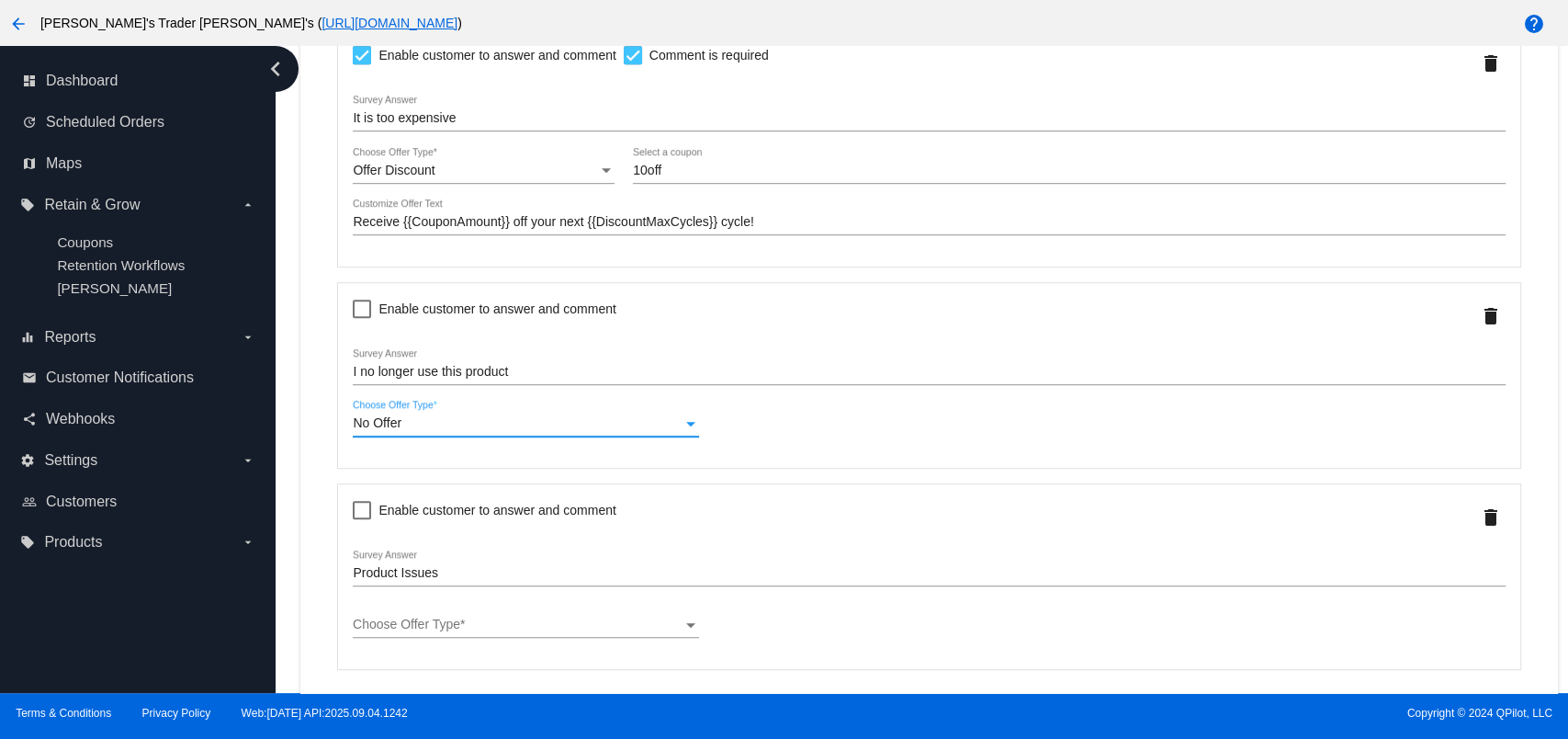
scroll to position [735, 0]
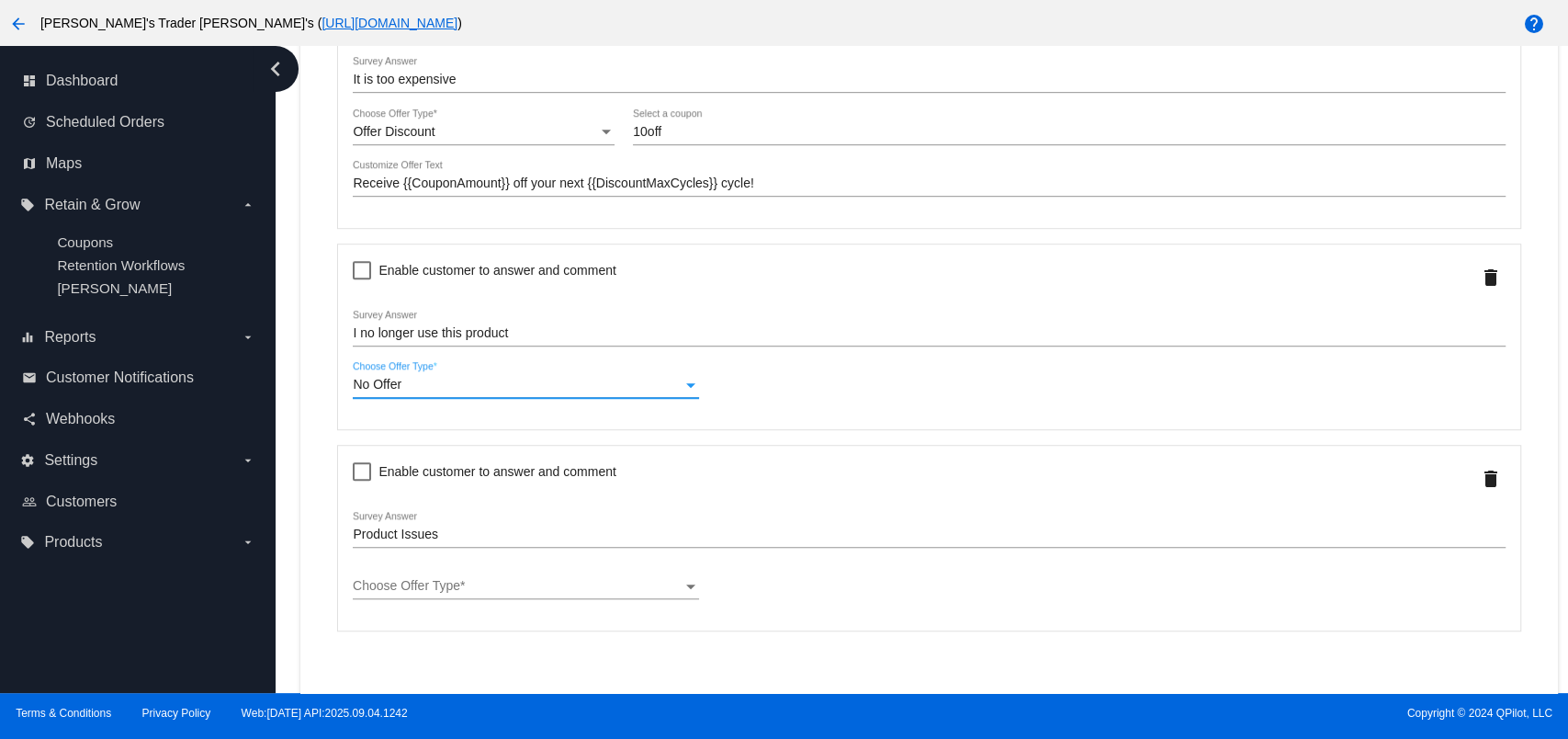
click at [361, 270] on div at bounding box center [361, 270] width 19 height 19
click at [361, 280] on input "Enable customer to answer and comment" at bounding box center [361, 280] width 1 height 1
checkbox input "true"
click at [641, 272] on label "Comment is required" at bounding box center [695, 270] width 145 height 22
click at [633, 280] on input "Comment is required" at bounding box center [632, 280] width 1 height 1
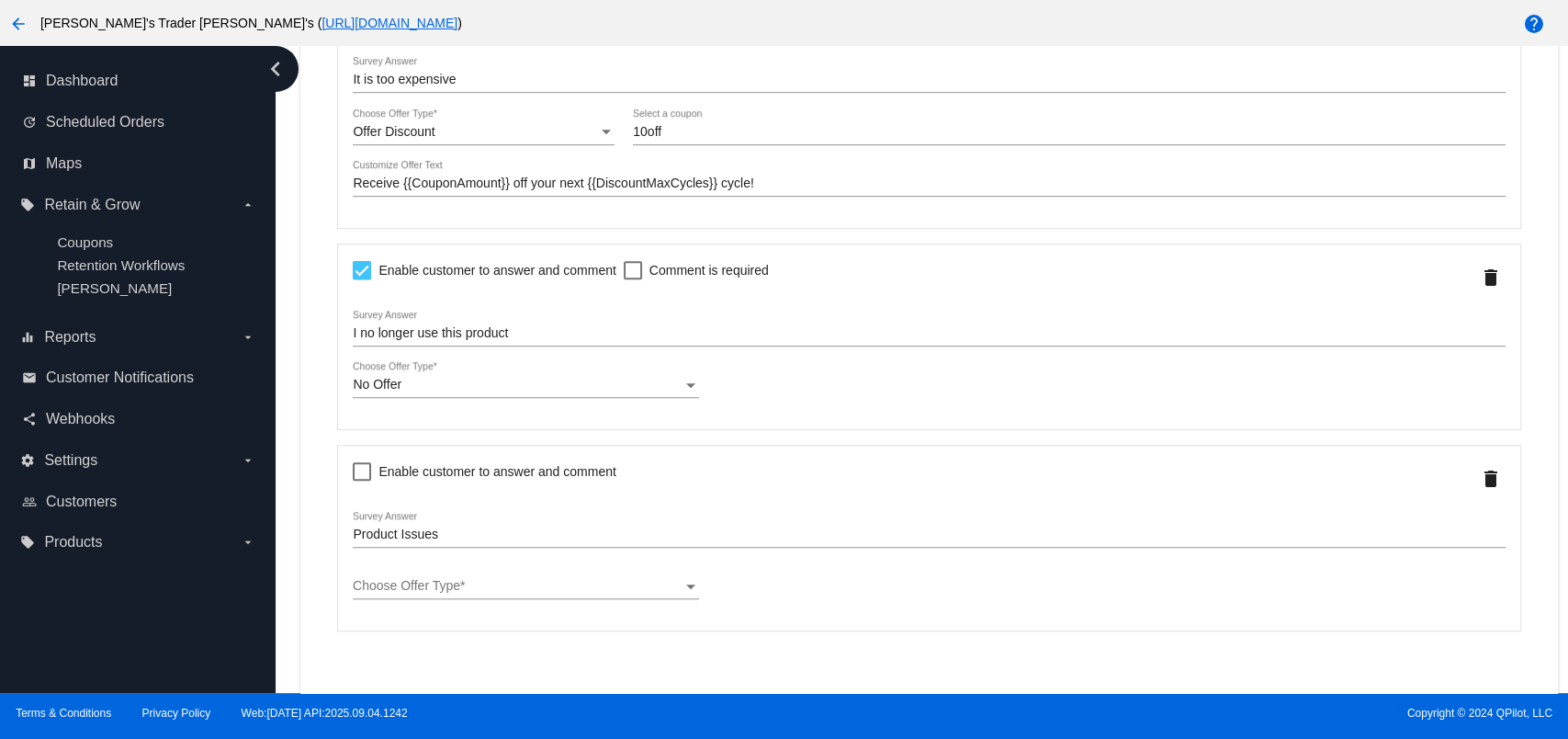
checkbox input "true"
click at [1457, 475] on div "Enable customer to answer and comment Product Issues Survey Answer Choose Offer…" at bounding box center [928, 537] width 1183 height 187
click at [1479, 478] on mat-icon "delete" at bounding box center [1490, 478] width 22 height 22
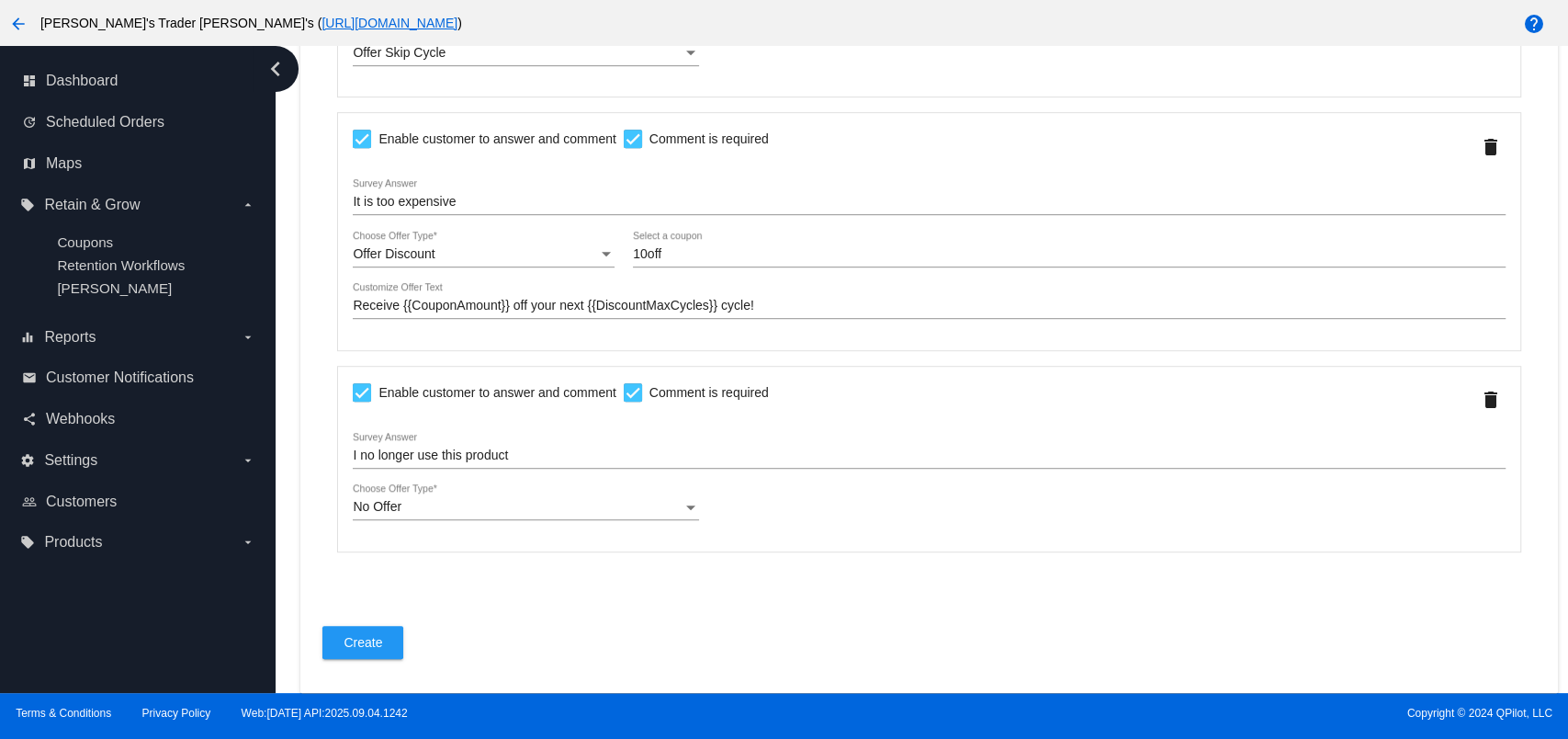
scroll to position [616, 0]
click at [396, 643] on button "Create" at bounding box center [362, 641] width 81 height 33
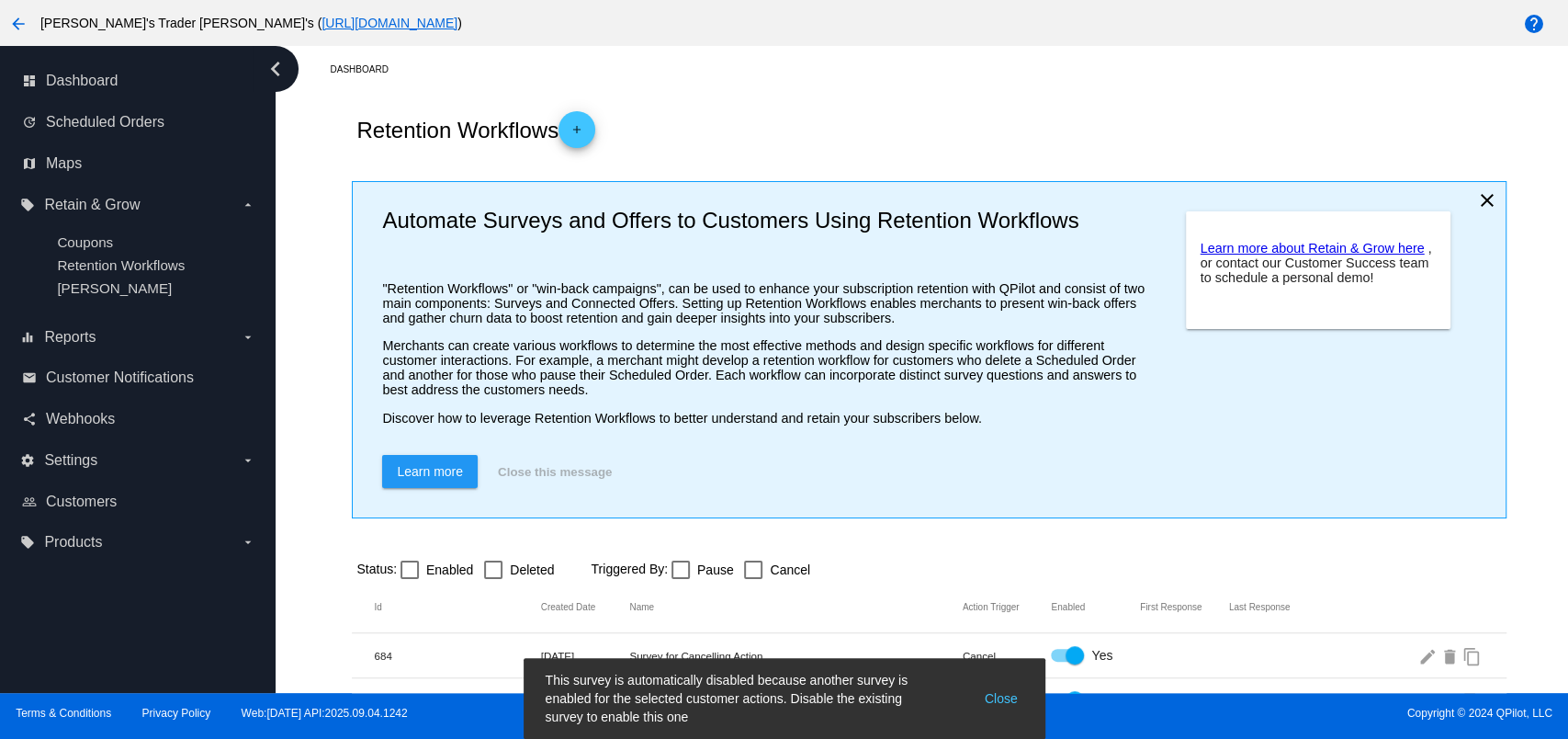
scroll to position [81, 0]
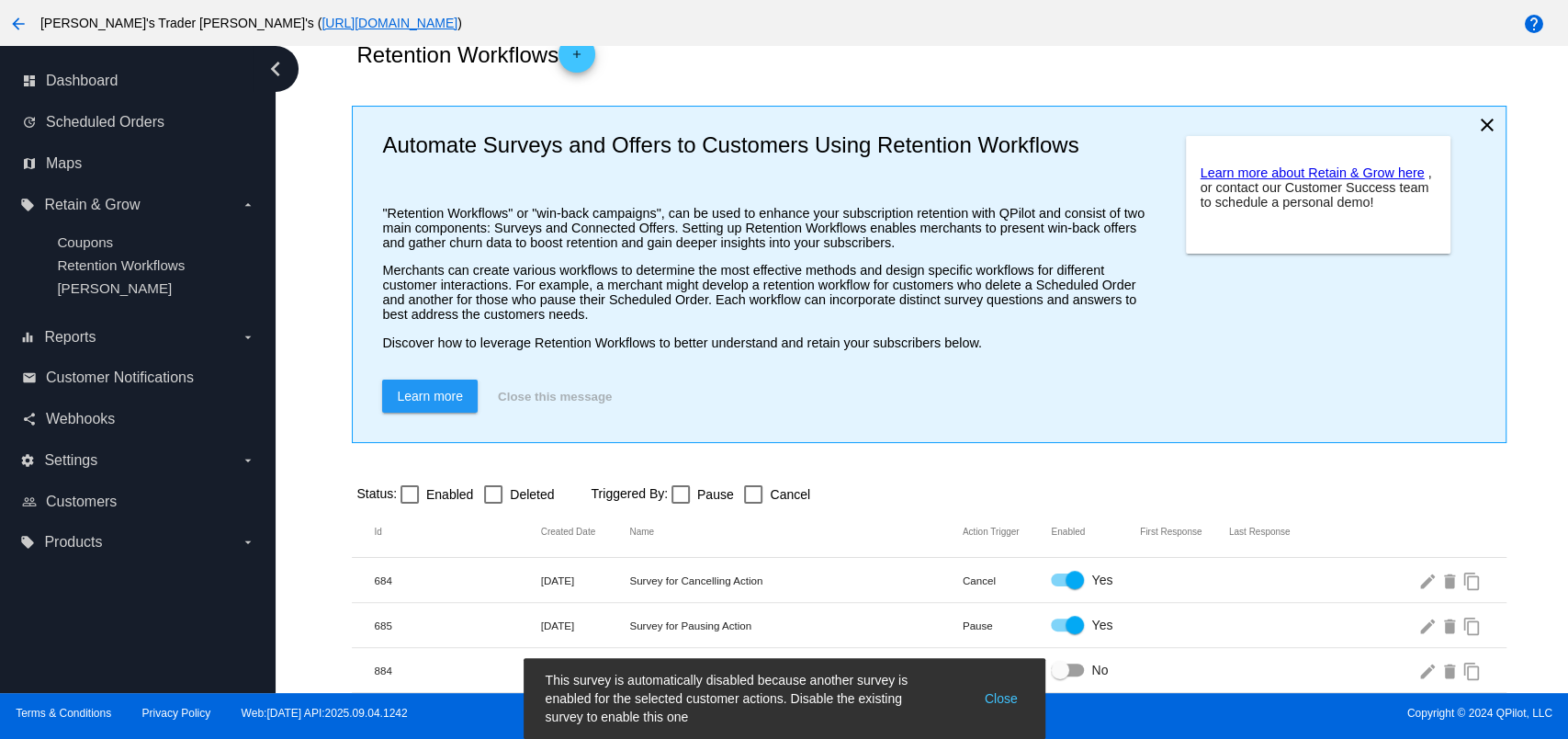
click at [1058, 669] on div at bounding box center [1066, 669] width 33 height 13
click at [1058, 677] on input "No" at bounding box center [1058, 677] width 1 height 1
checkbox input "true"
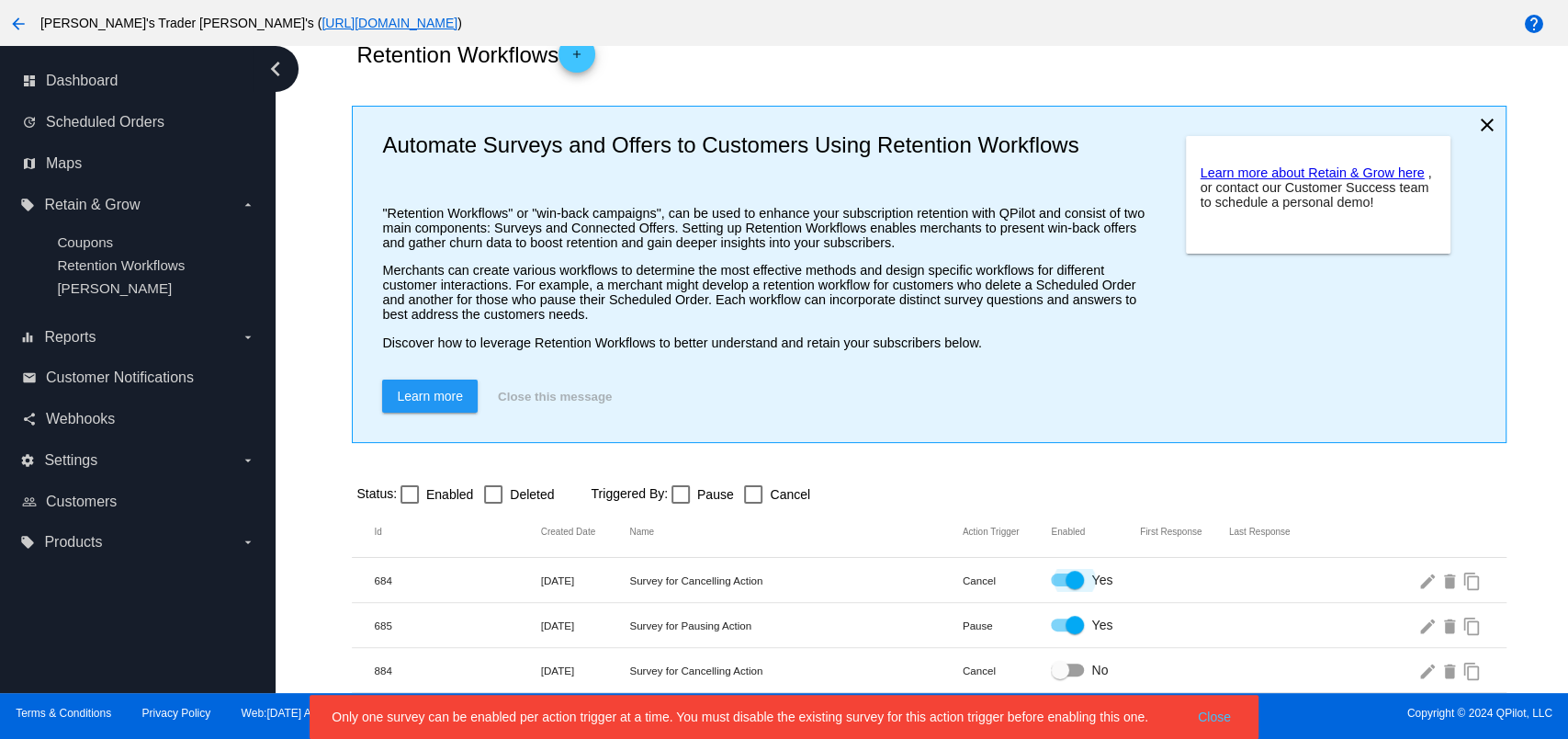
click at [1065, 586] on div at bounding box center [1074, 580] width 19 height 19
click at [1059, 586] on input "Yes" at bounding box center [1058, 586] width 1 height 1
checkbox input "false"
click at [1072, 665] on label "No" at bounding box center [1079, 670] width 57 height 22
click at [1059, 677] on input "No" at bounding box center [1058, 677] width 1 height 1
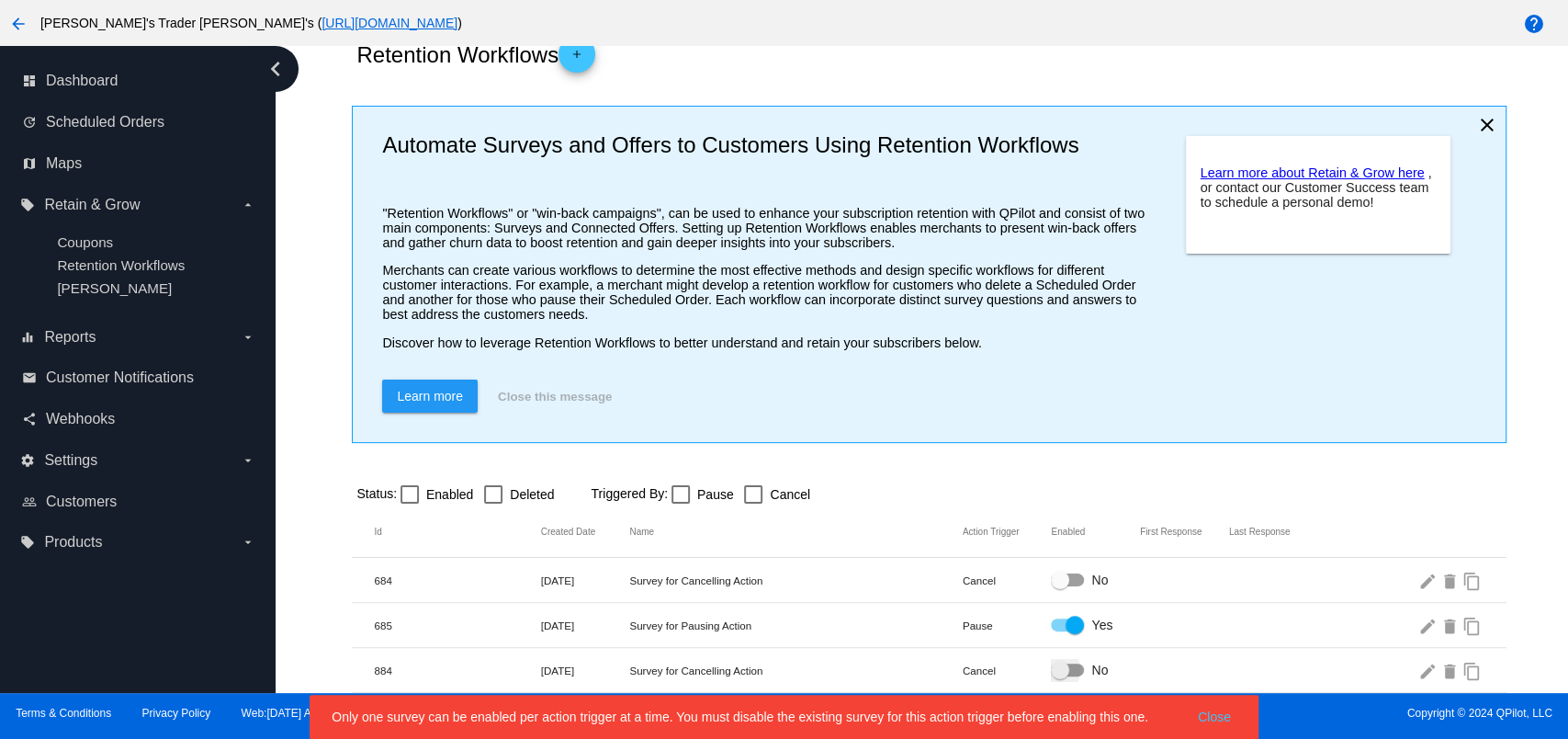
checkbox input "true"
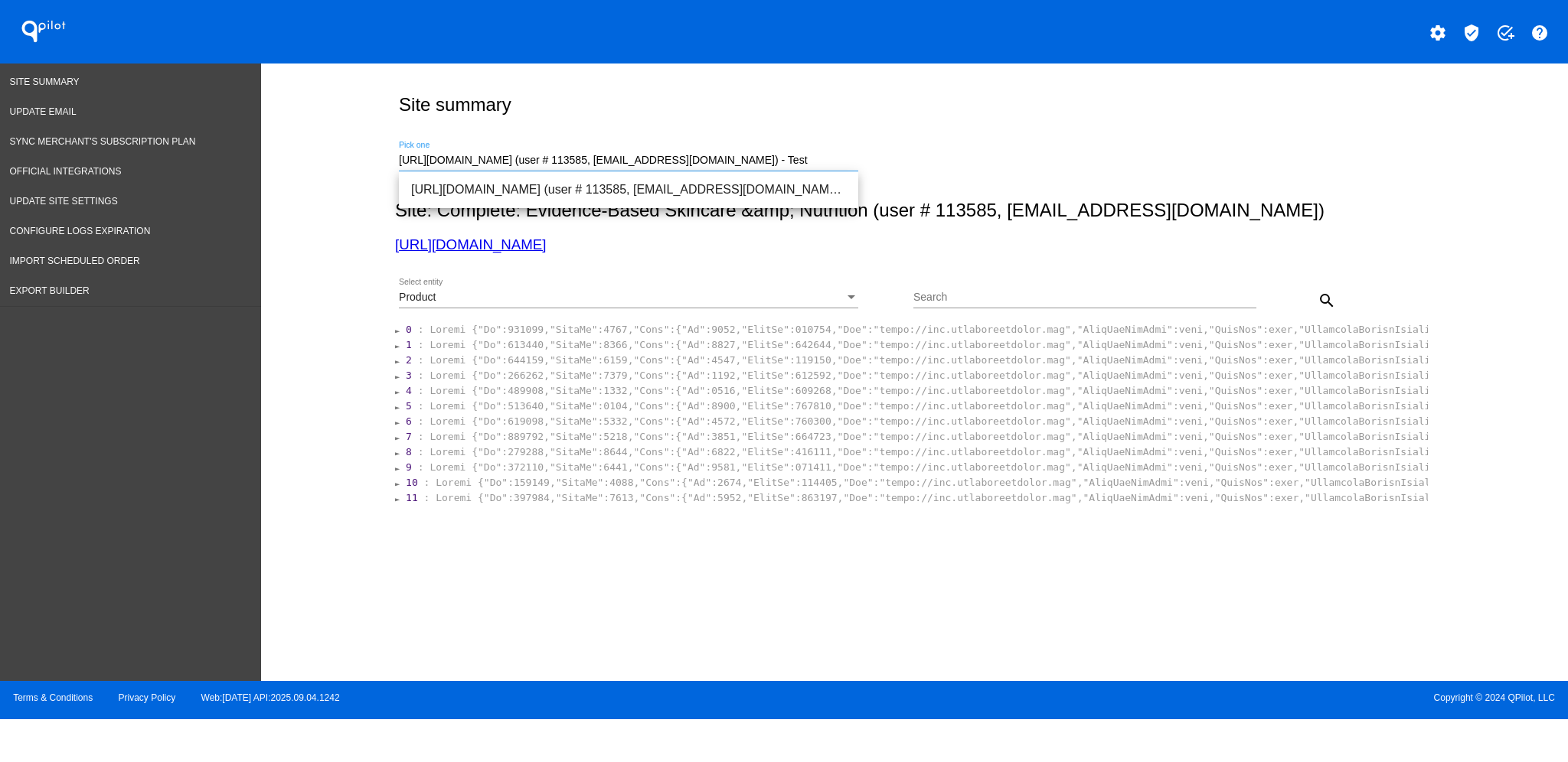
drag, startPoint x: 804, startPoint y: 160, endPoint x: 327, endPoint y: 132, distance: 477.8
click at [327, 132] on div "Site summary [URL][DOMAIN_NAME] (user # 113585, [EMAIL_ADDRESS][DOMAIN_NAME]) -…" at bounding box center [914, 368] width 1307 height 610
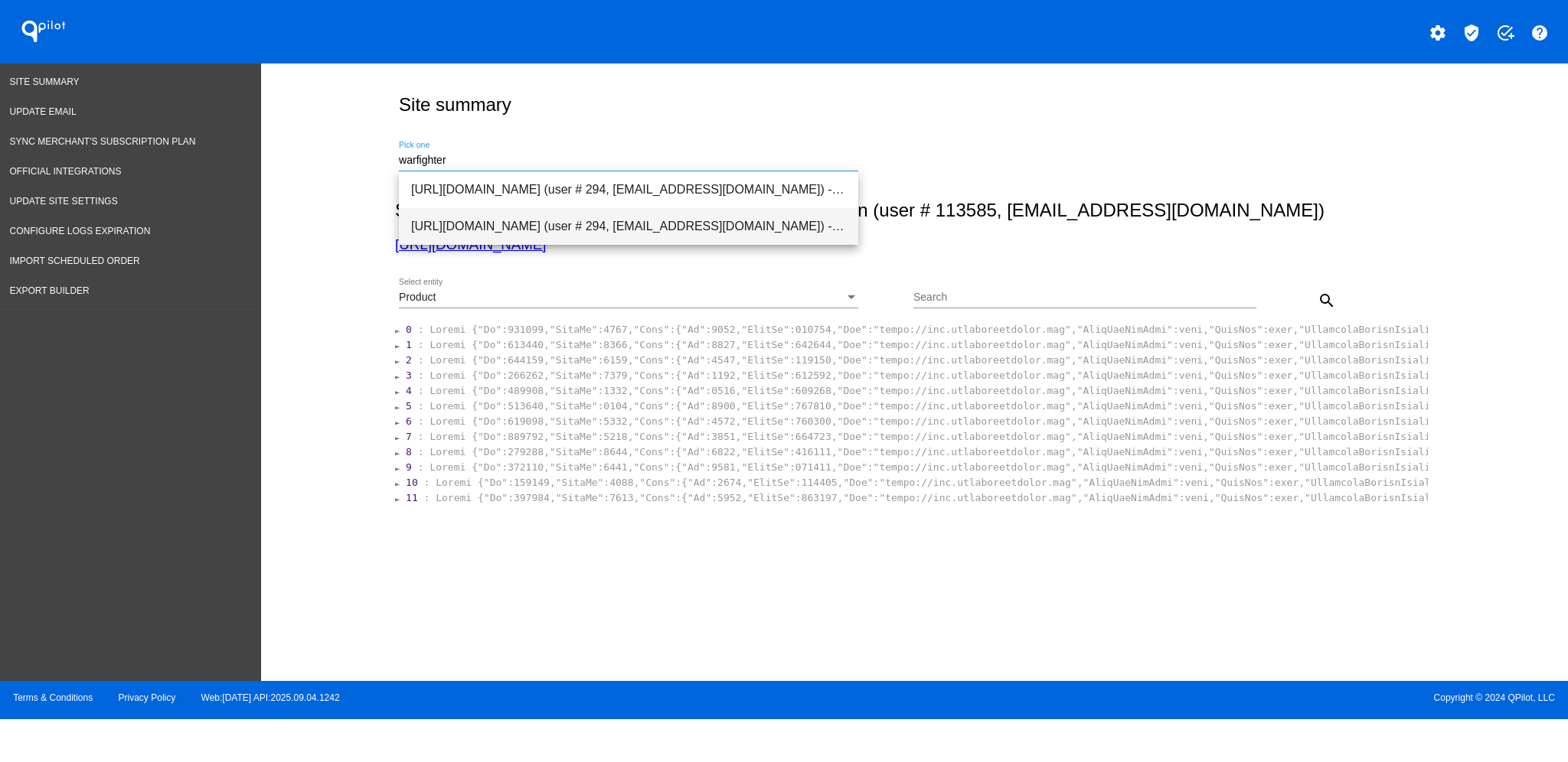
click at [793, 219] on span "[URL][DOMAIN_NAME] (user # 294, [EMAIL_ADDRESS][DOMAIN_NAME]) - Test" at bounding box center [628, 226] width 435 height 37
type input "[URL][DOMAIN_NAME] (user # 294, [EMAIL_ADDRESS][DOMAIN_NAME]) - Test"
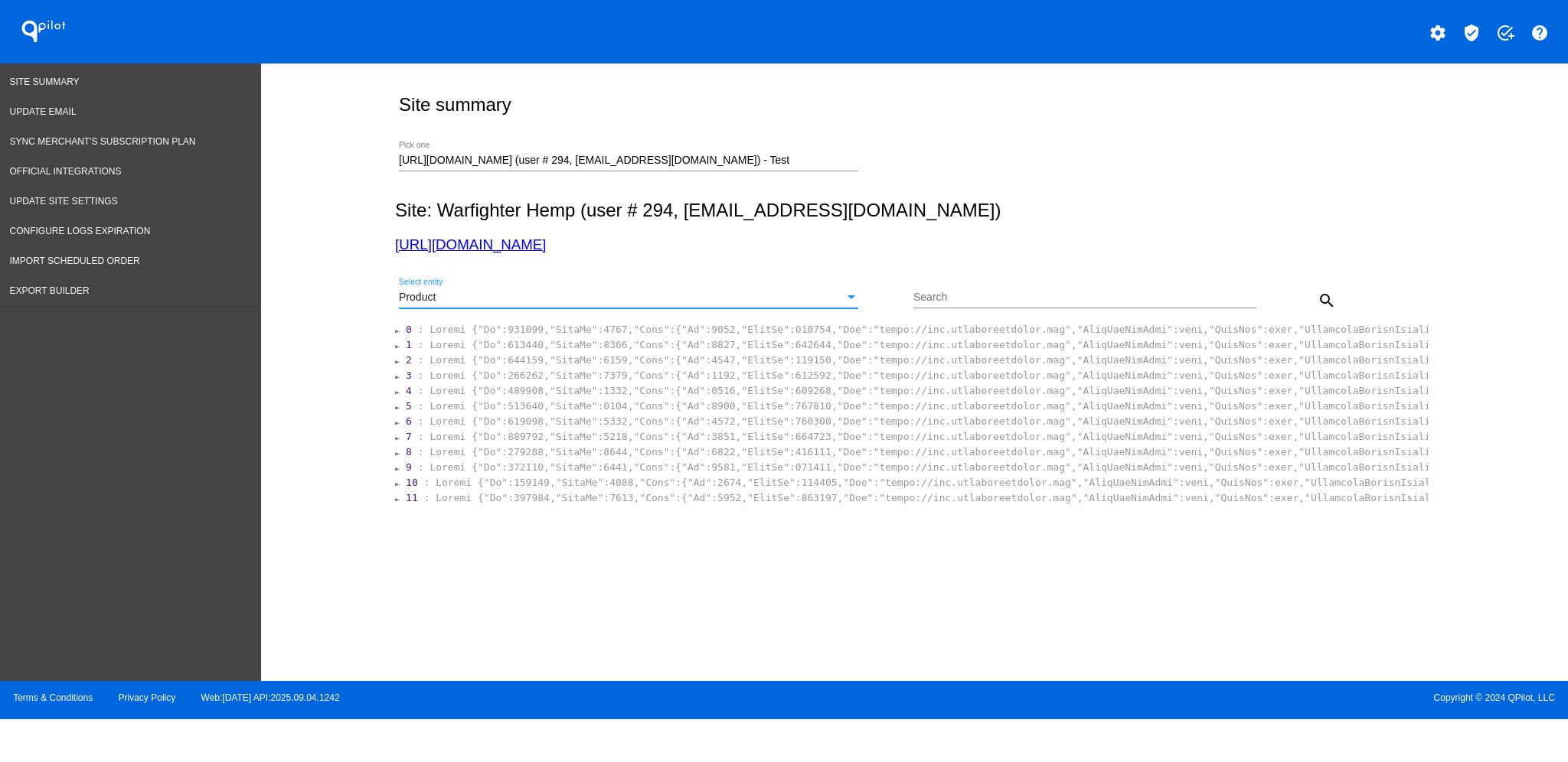
click at [784, 296] on div "Product" at bounding box center [621, 297] width 445 height 12
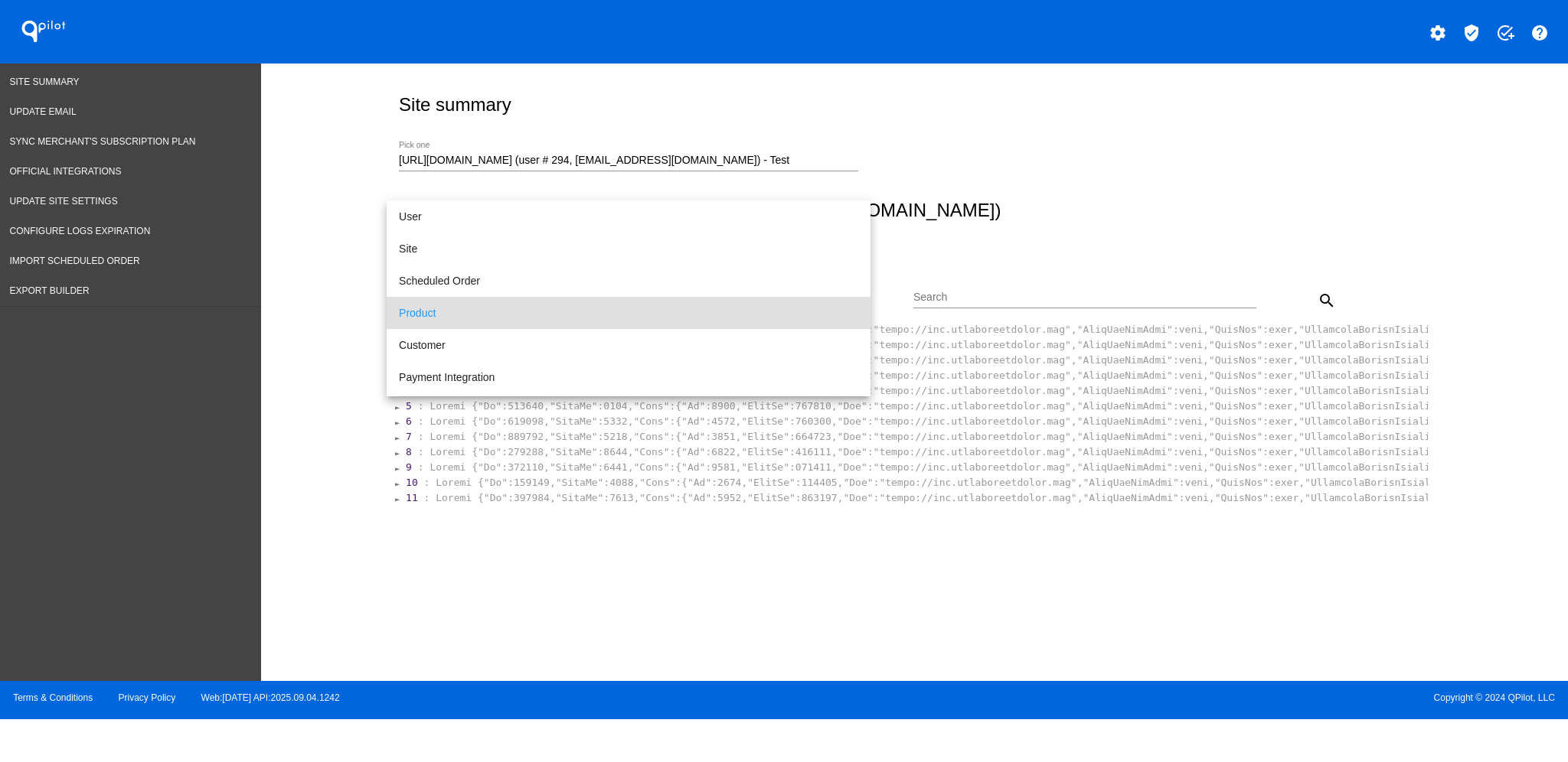
scroll to position [15, 0]
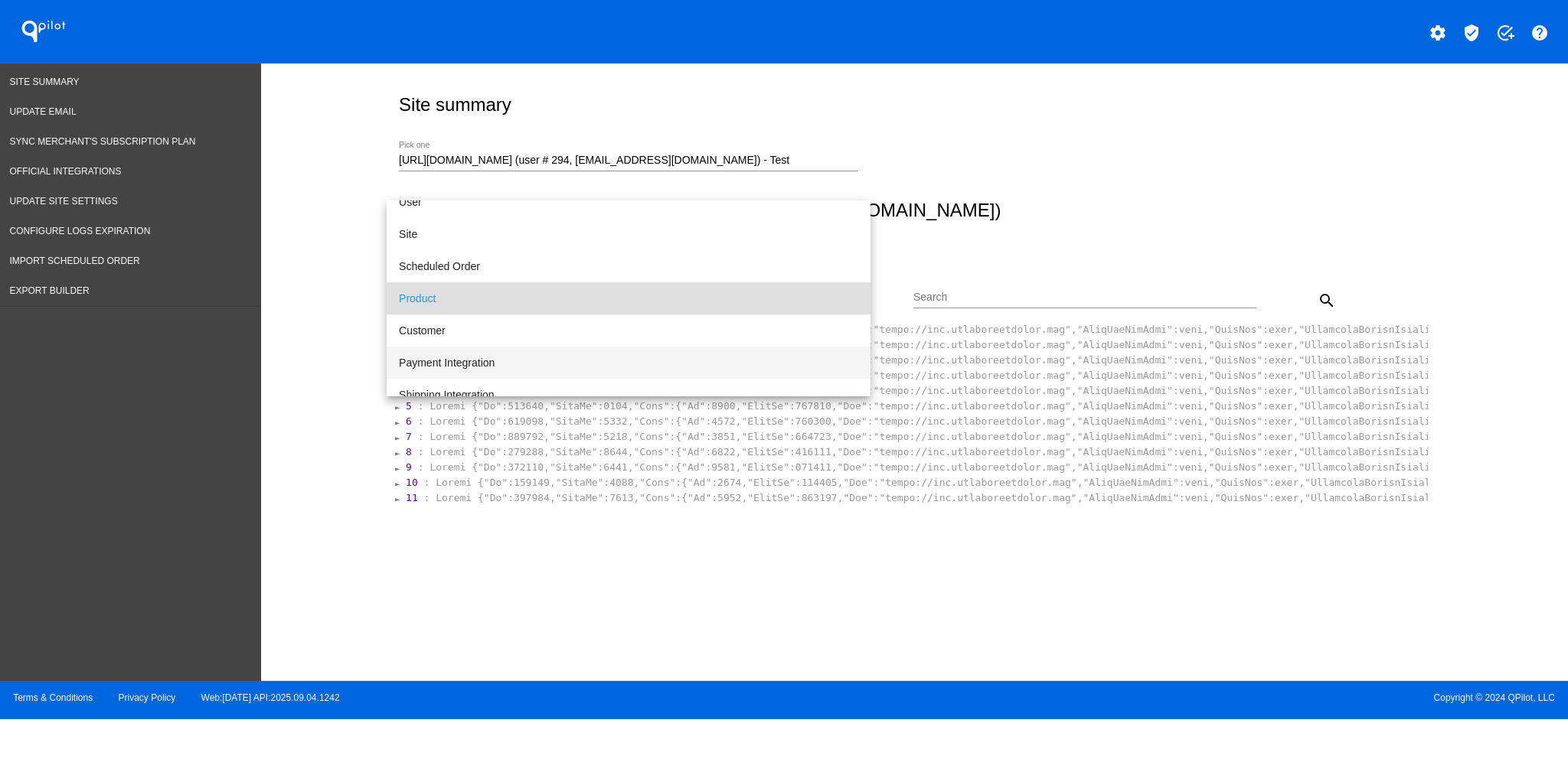
click at [671, 361] on span "Payment Integration" at bounding box center [629, 362] width 459 height 32
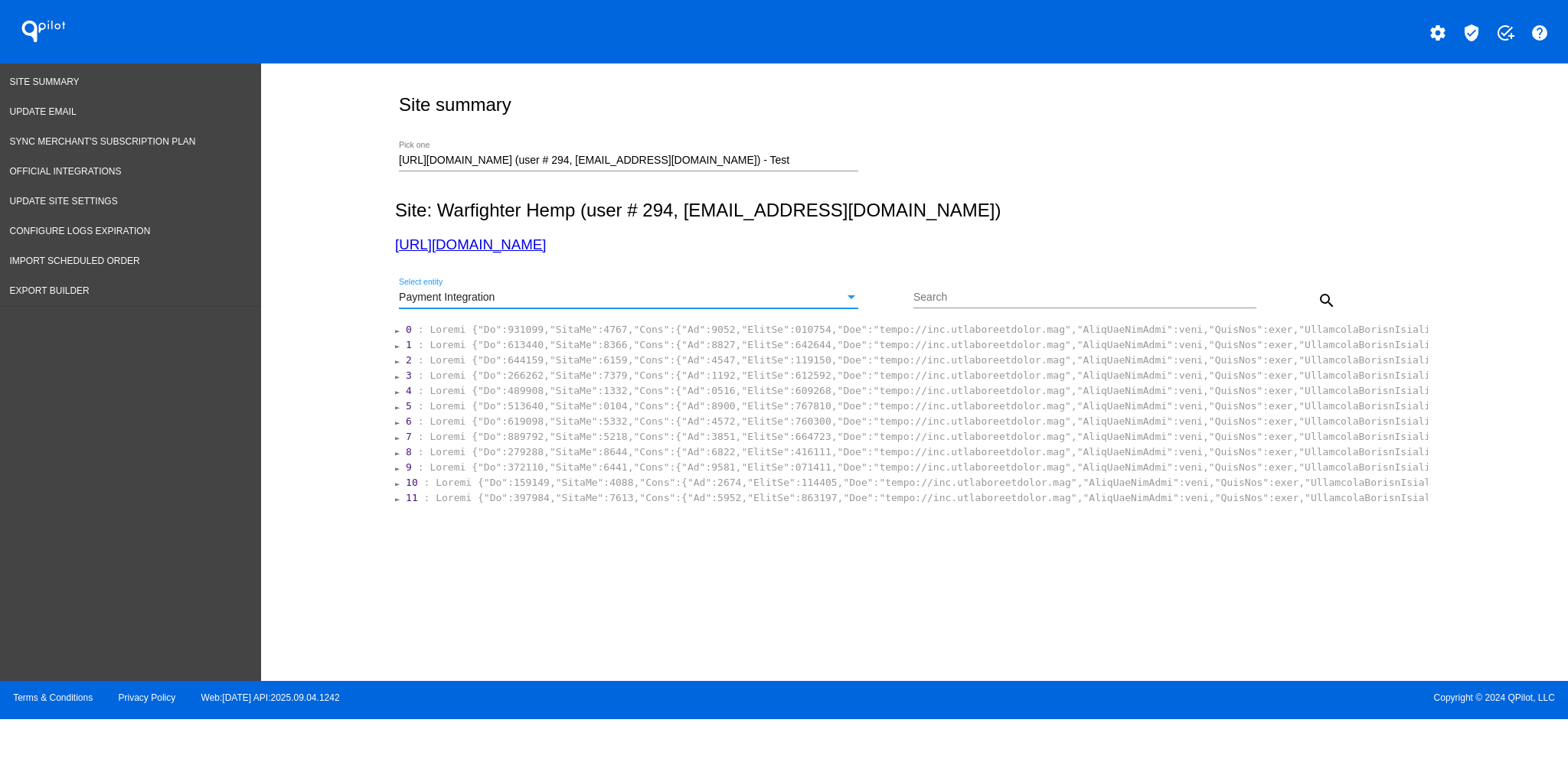
click at [1333, 291] on mat-icon "search" at bounding box center [1327, 300] width 18 height 18
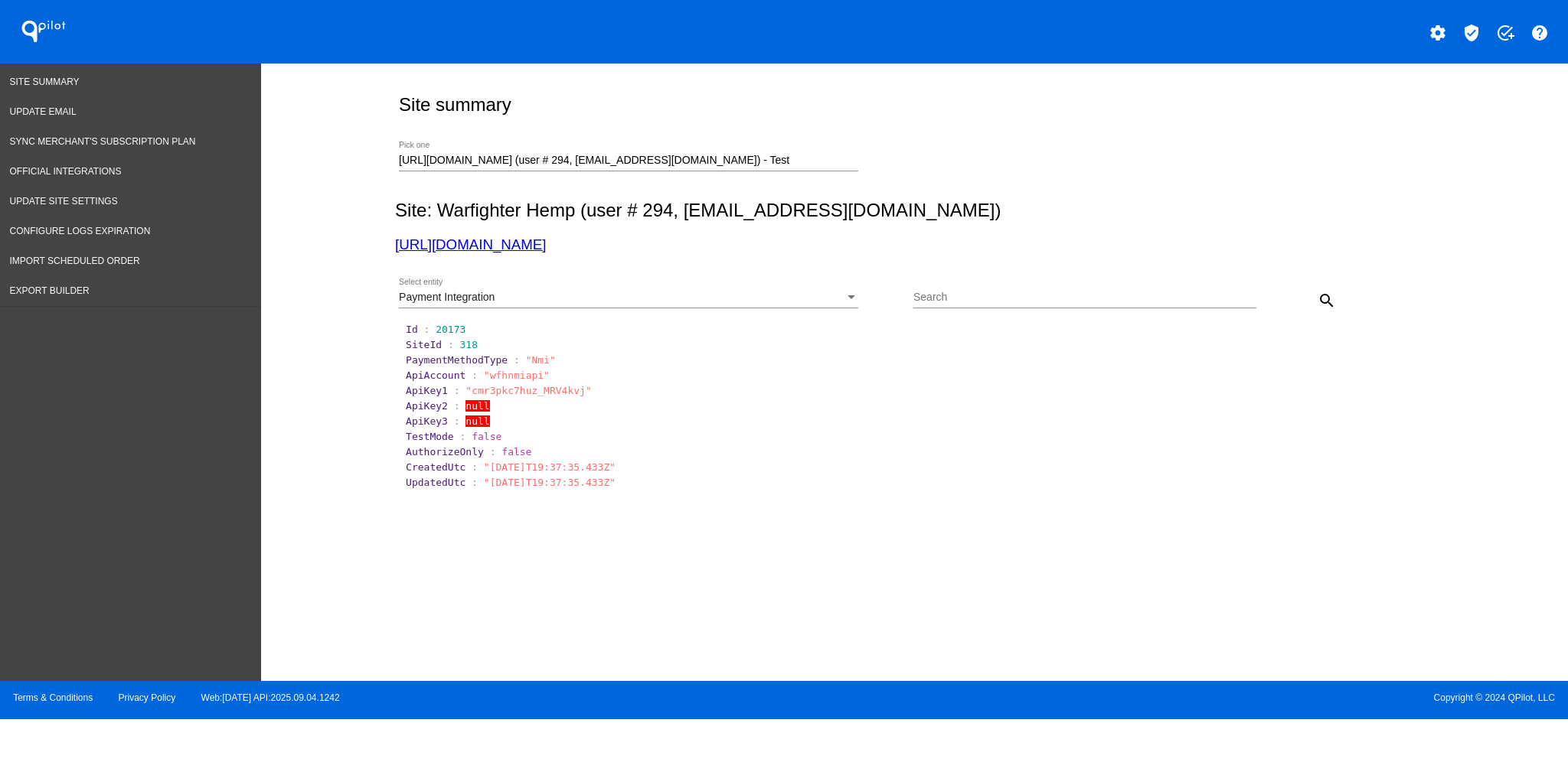
click at [751, 306] on div "Payment Integration Select entity" at bounding box center [629, 294] width 459 height 30
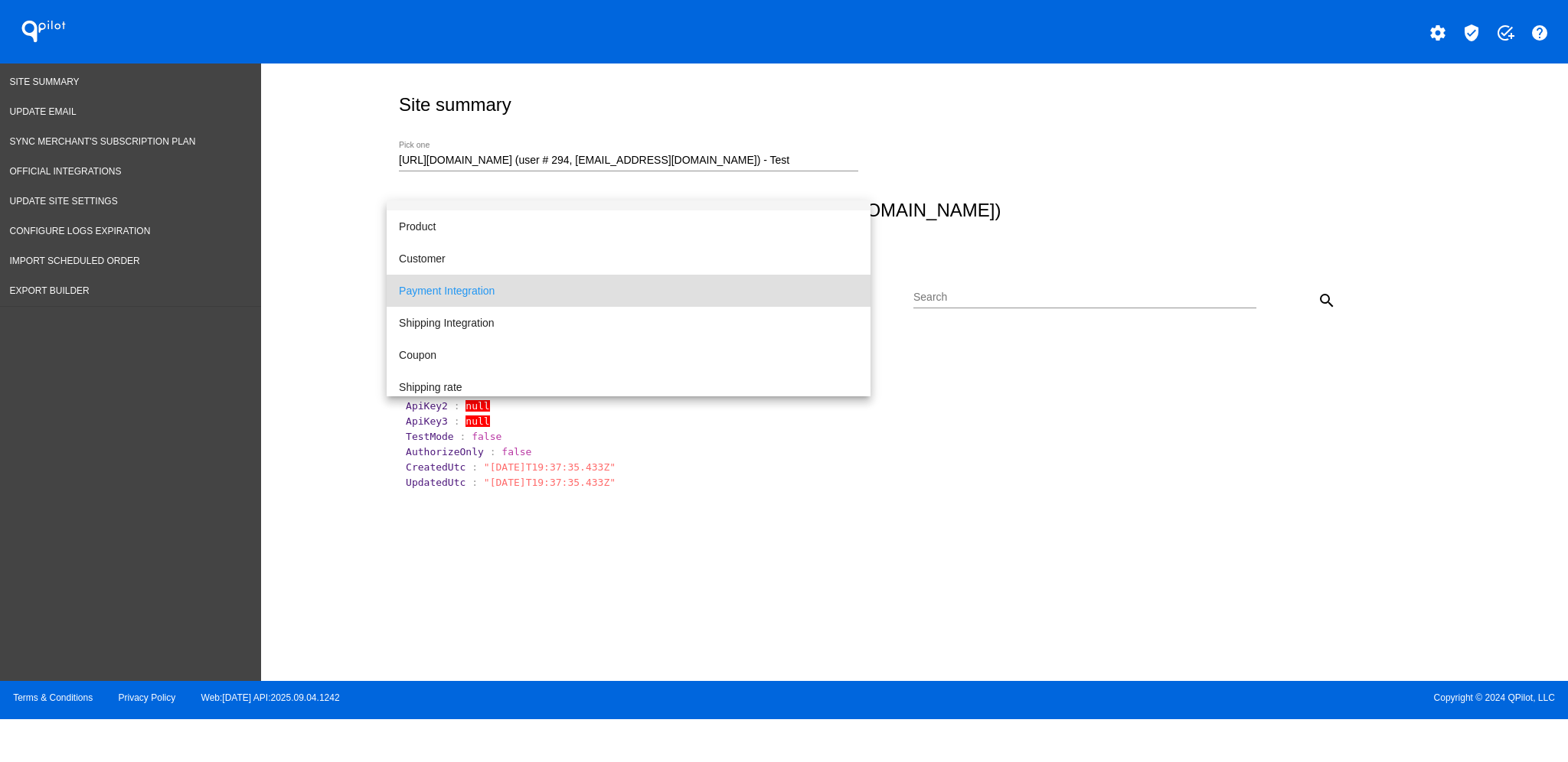
scroll to position [0, 0]
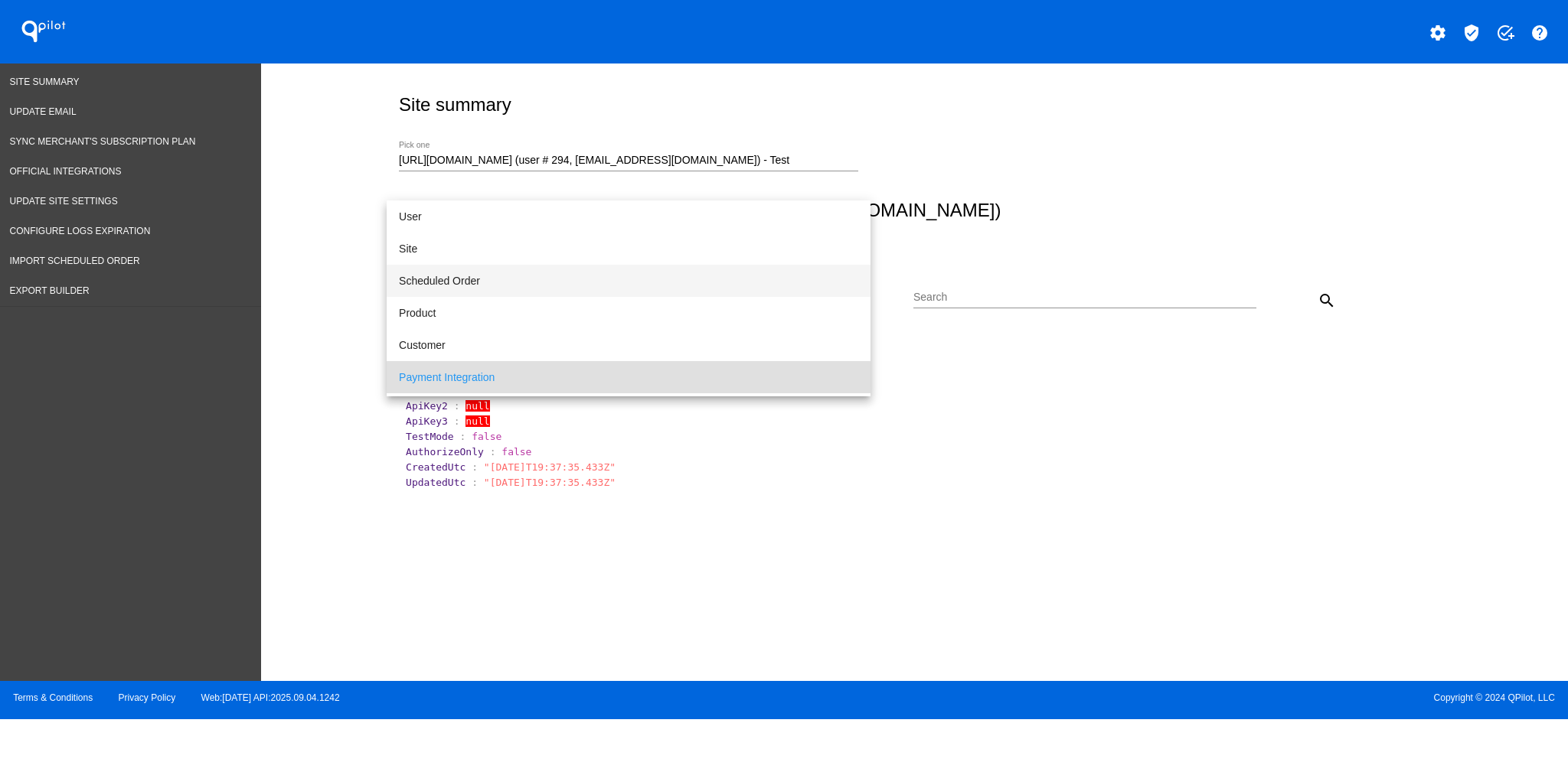
click at [703, 279] on span "Scheduled Order" at bounding box center [629, 281] width 459 height 32
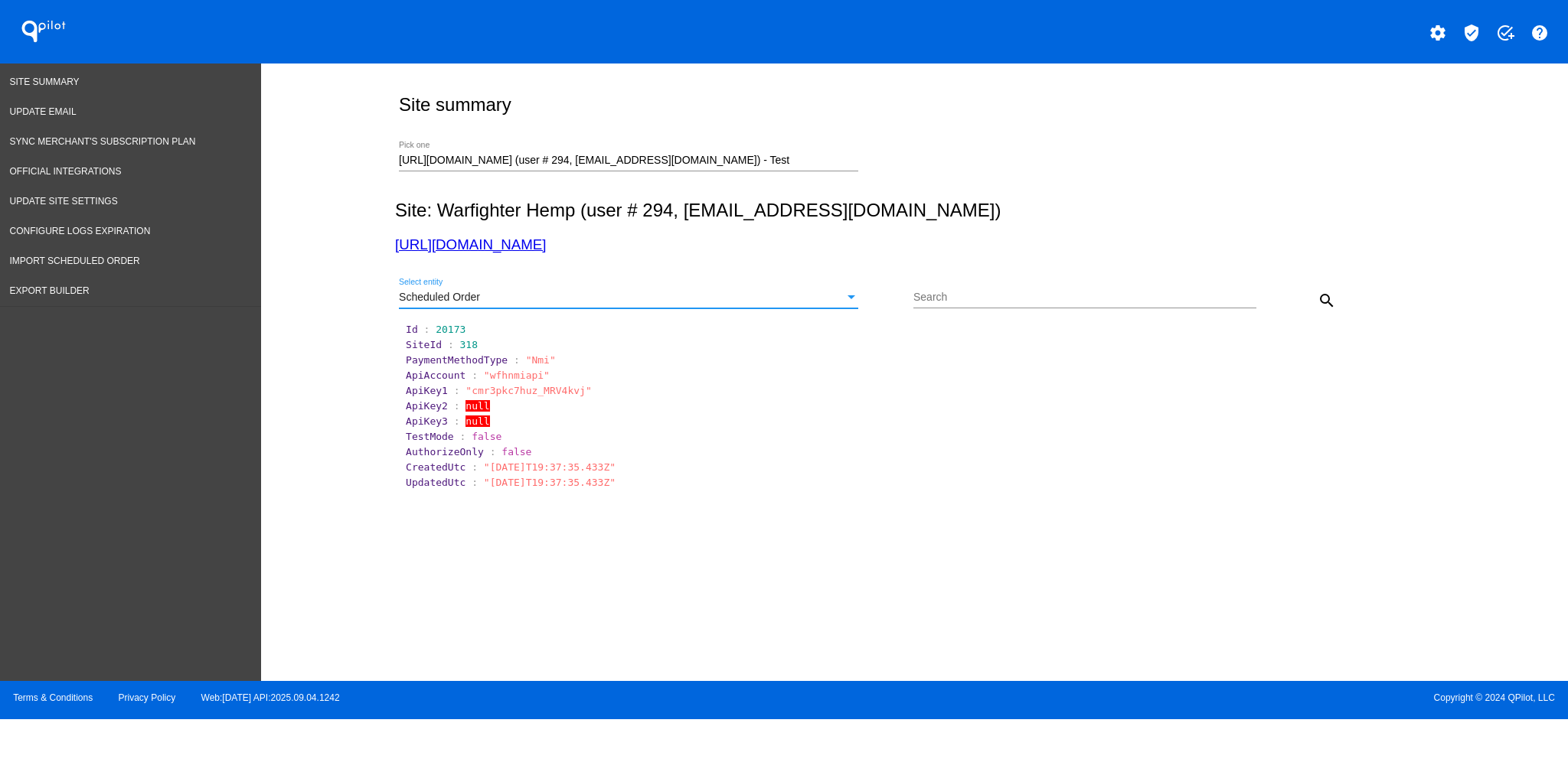
click at [922, 296] on input "Search" at bounding box center [1085, 297] width 343 height 12
type input "963685"
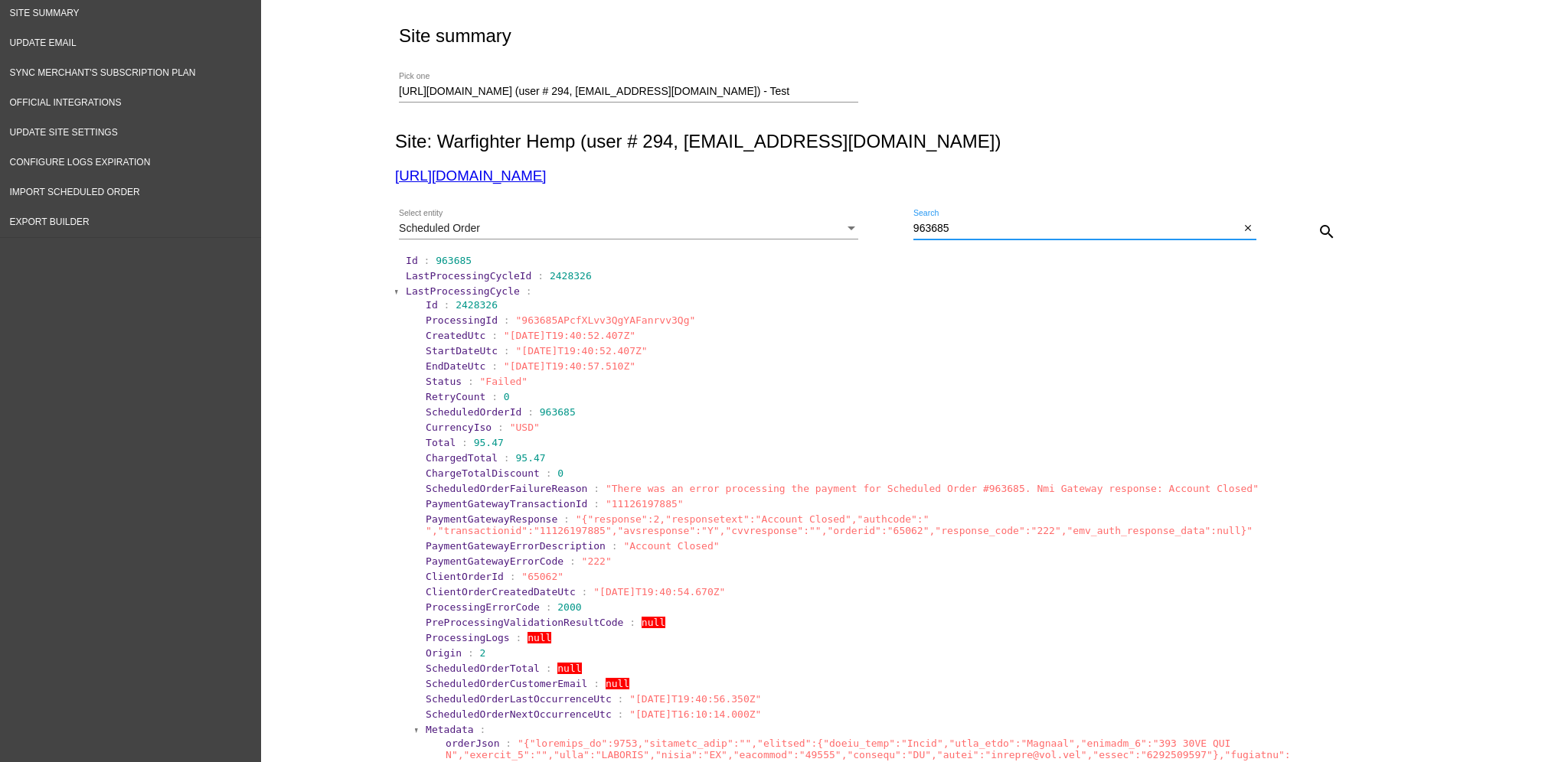
scroll to position [102, 0]
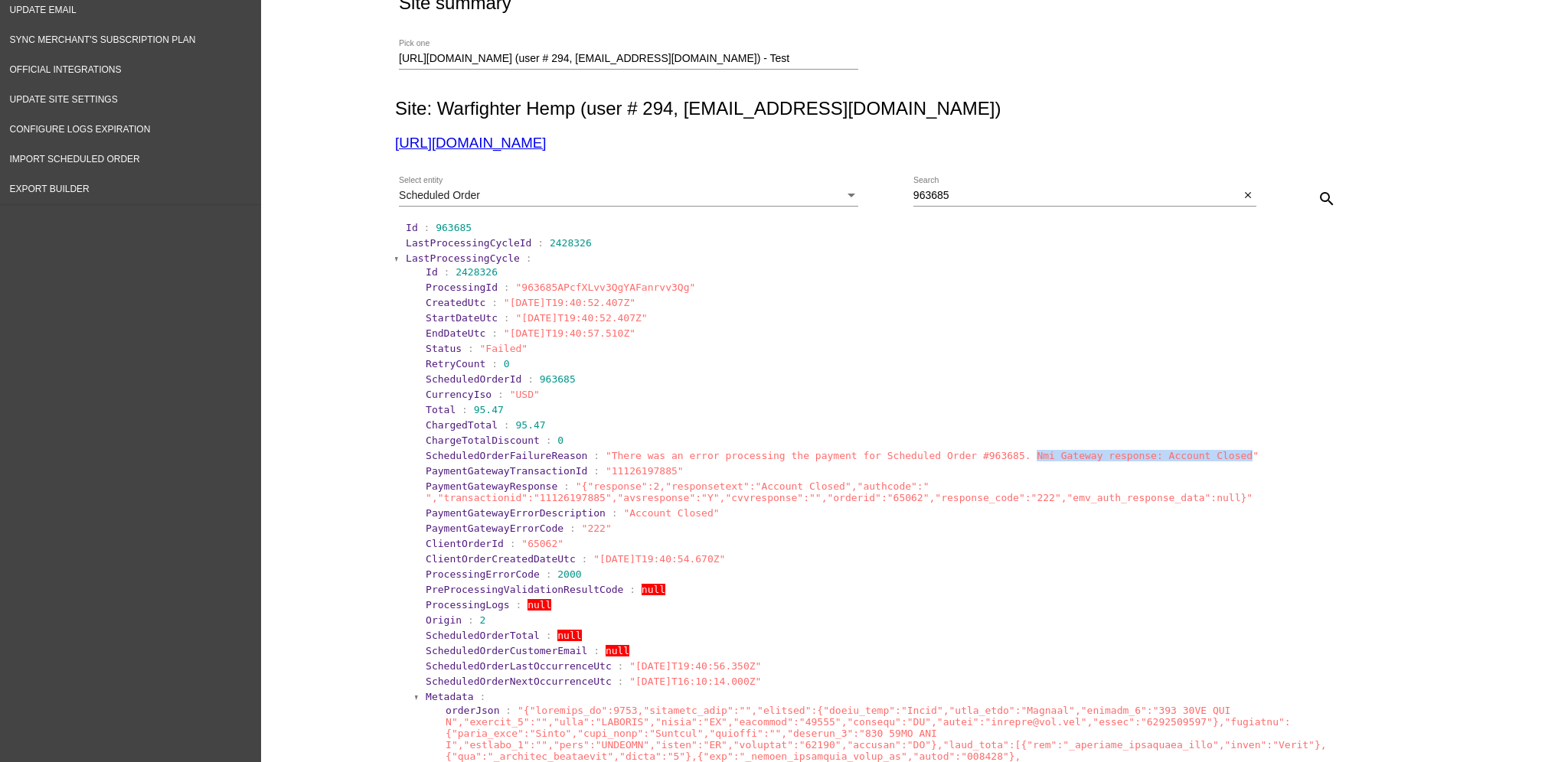
drag, startPoint x: 974, startPoint y: 452, endPoint x: 1171, endPoint y: 456, distance: 197.0
click at [1171, 456] on span ""There was an error processing the payment for Scheduled Order #963685. Nmi Gat…" at bounding box center [932, 456] width 653 height 12
click at [444, 263] on span "LastProcessingCycle" at bounding box center [463, 258] width 114 height 12
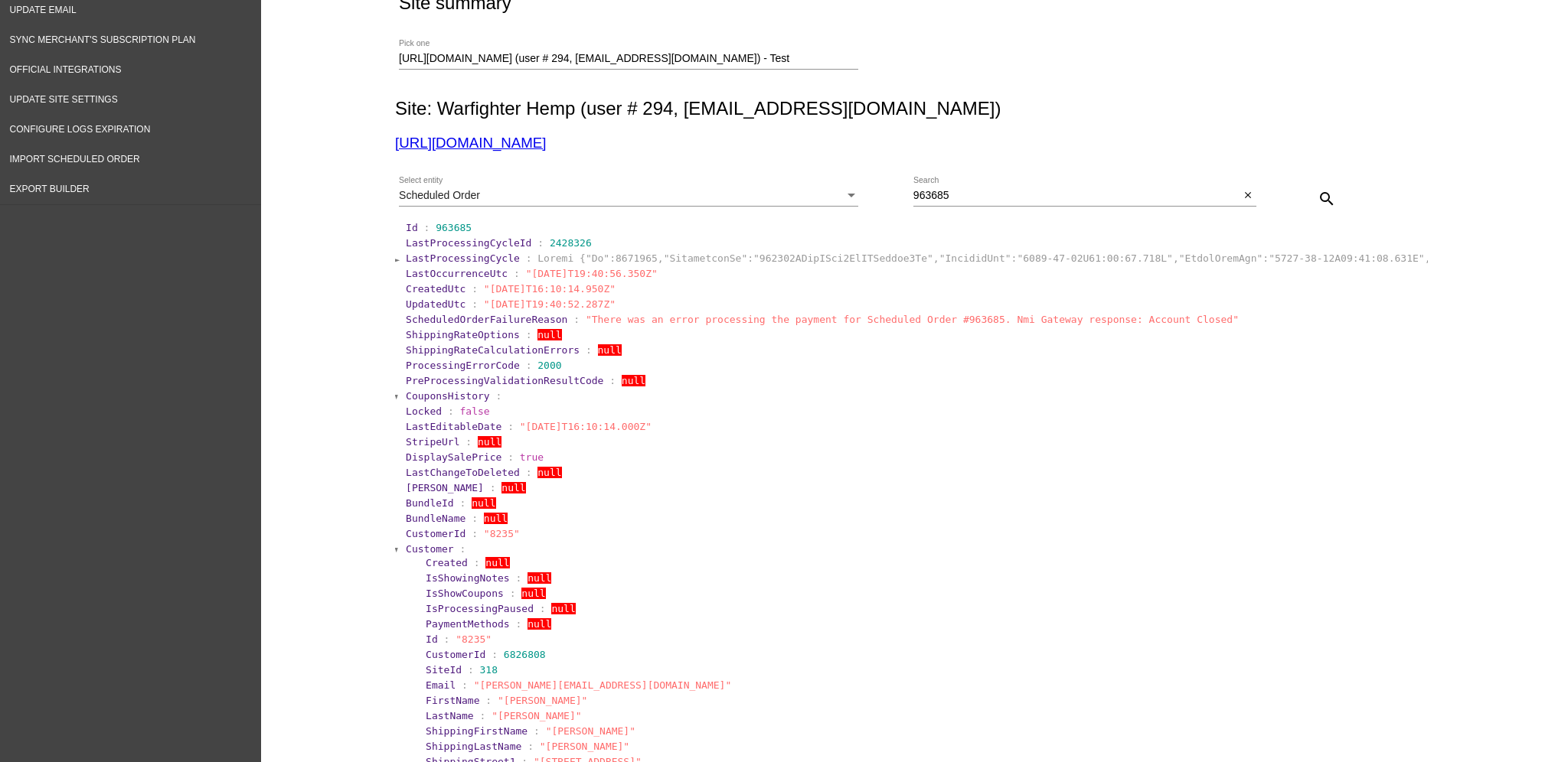
click at [414, 551] on span "Customer" at bounding box center [430, 549] width 49 height 12
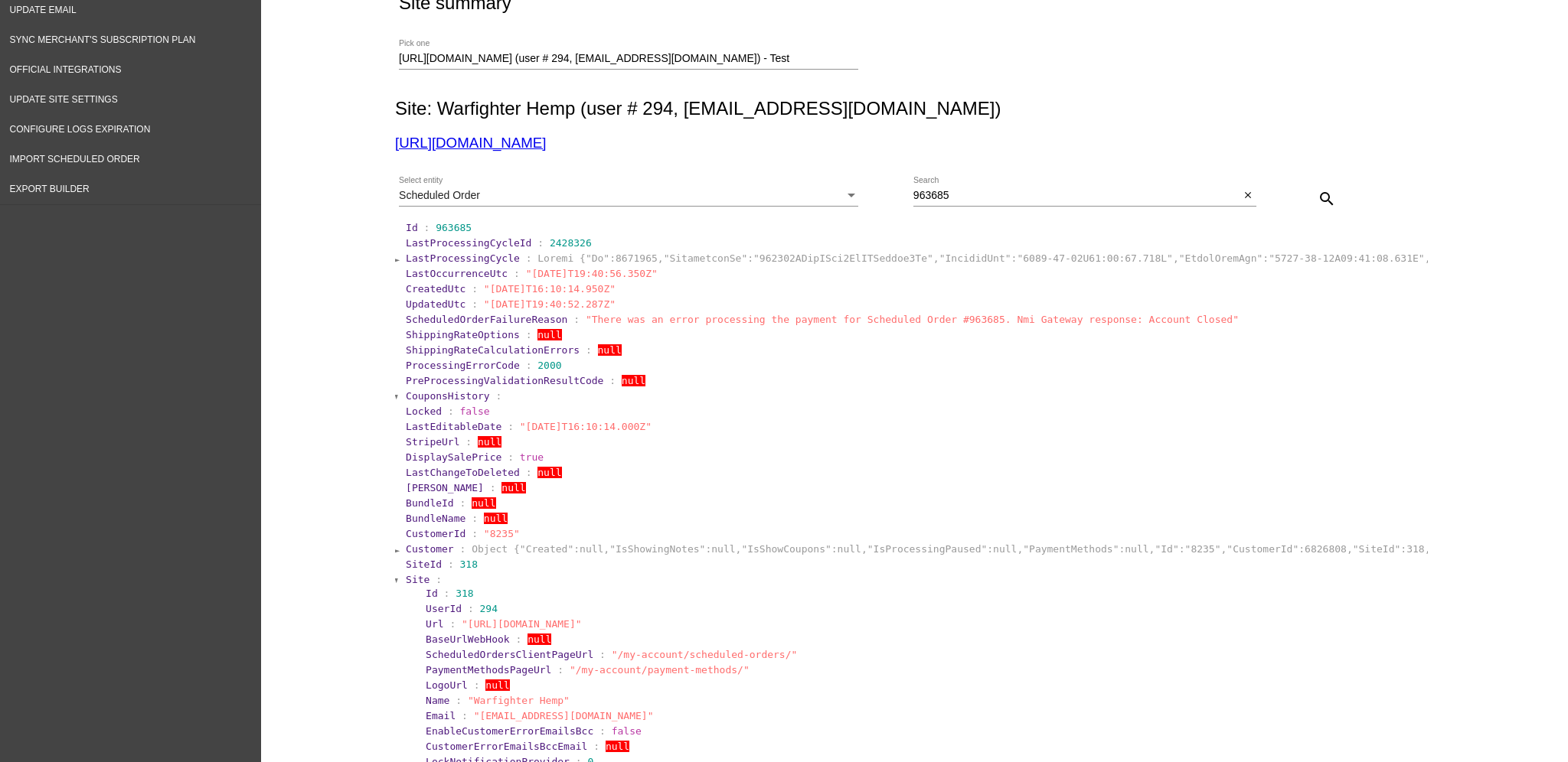
click at [414, 579] on span "Site" at bounding box center [417, 580] width 24 height 12
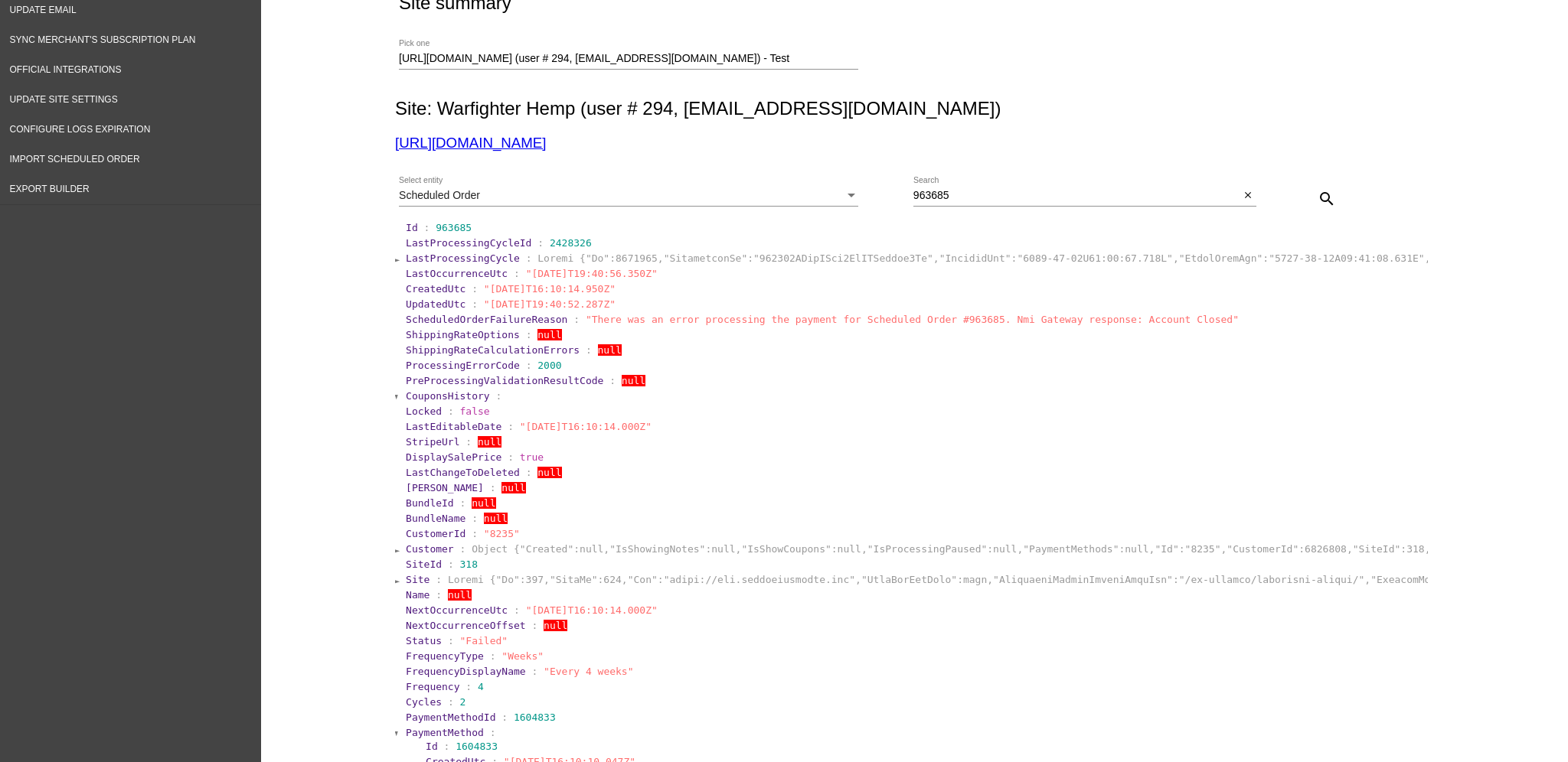
click at [409, 732] on span "PaymentMethod" at bounding box center [444, 733] width 78 height 12
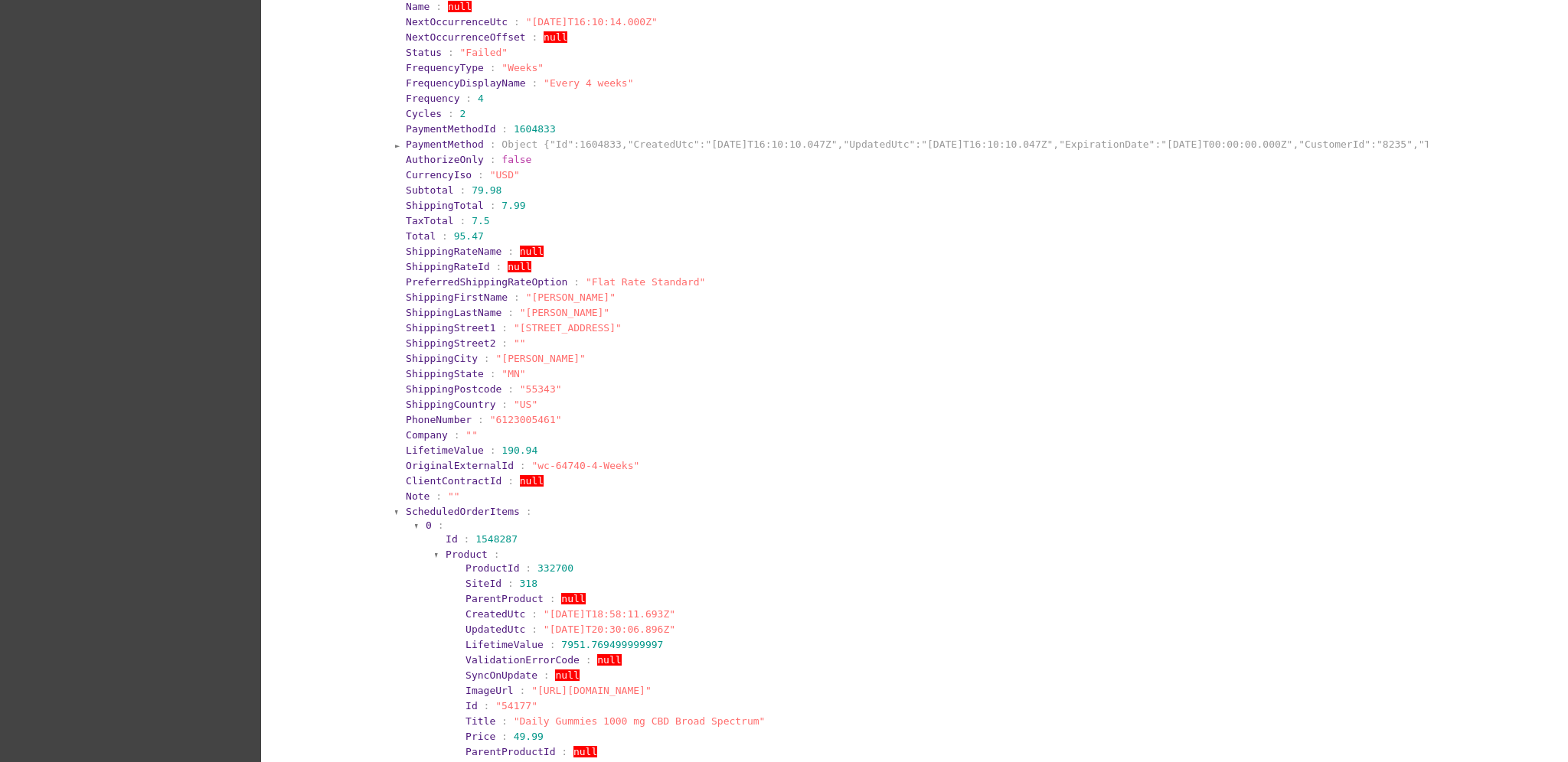
scroll to position [714, 0]
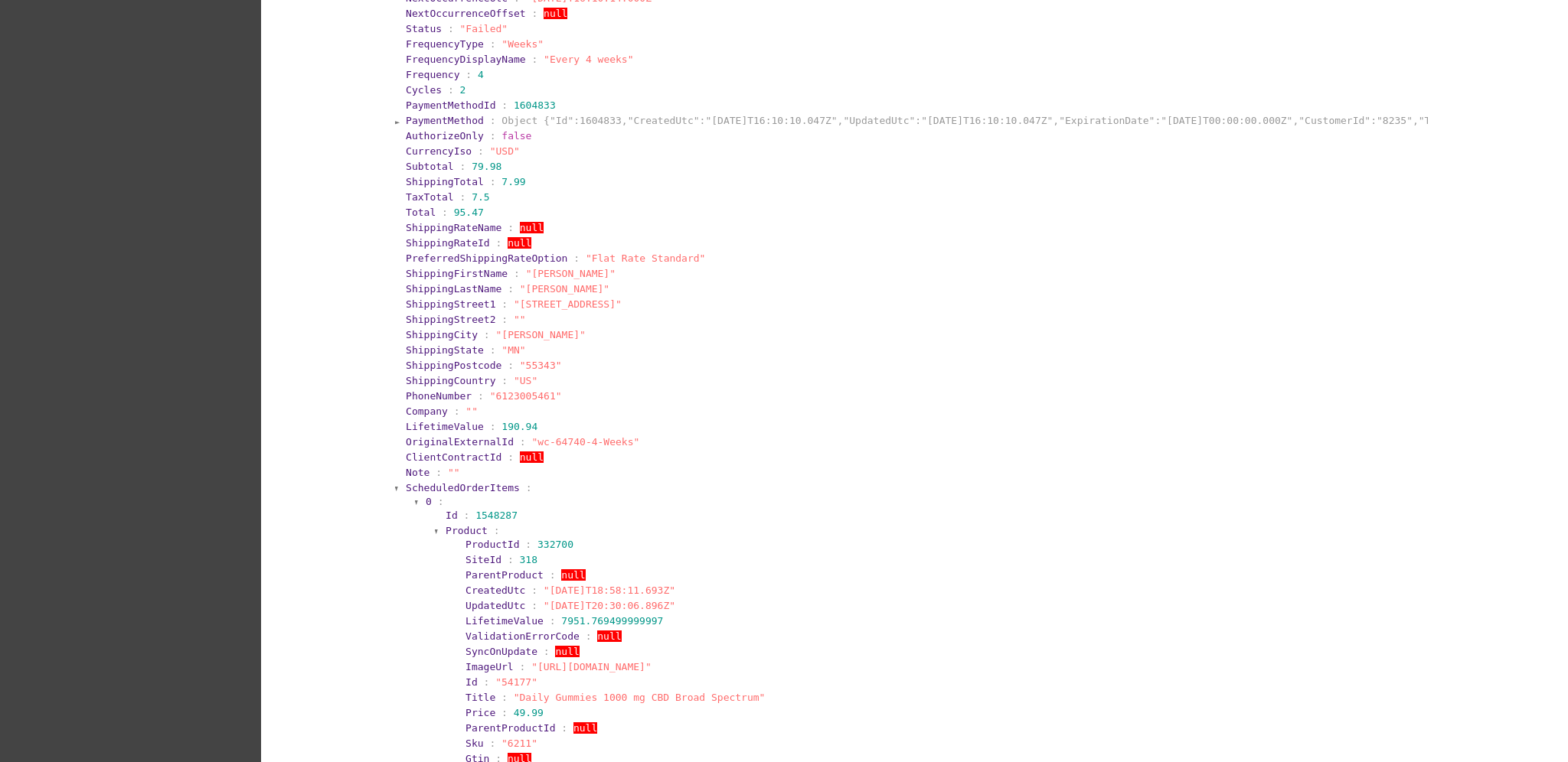
click at [466, 482] on span "ScheduledOrderItems" at bounding box center [463, 488] width 114 height 12
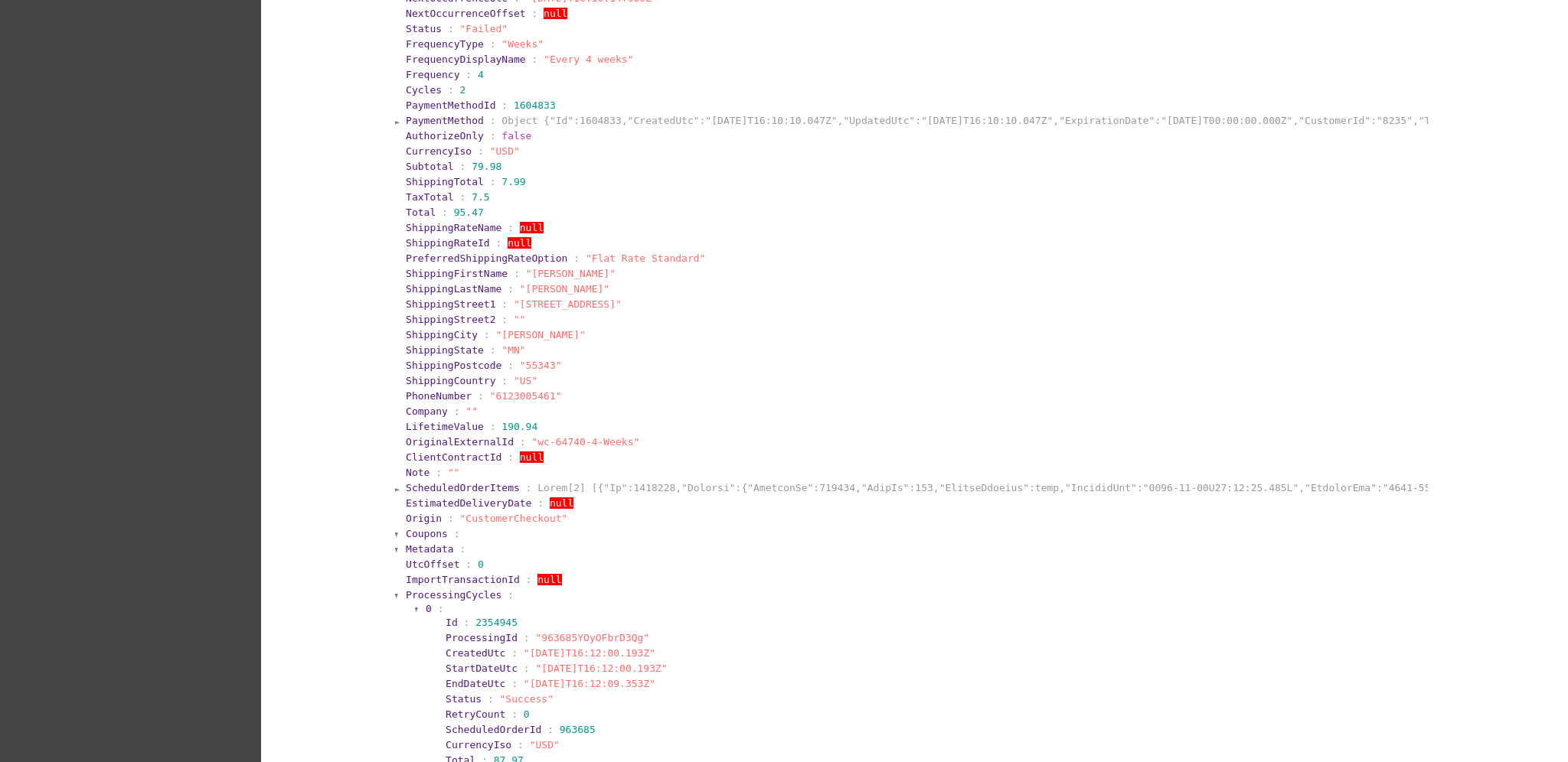
click at [407, 594] on span "ProcessingCycles" at bounding box center [454, 595] width 95 height 12
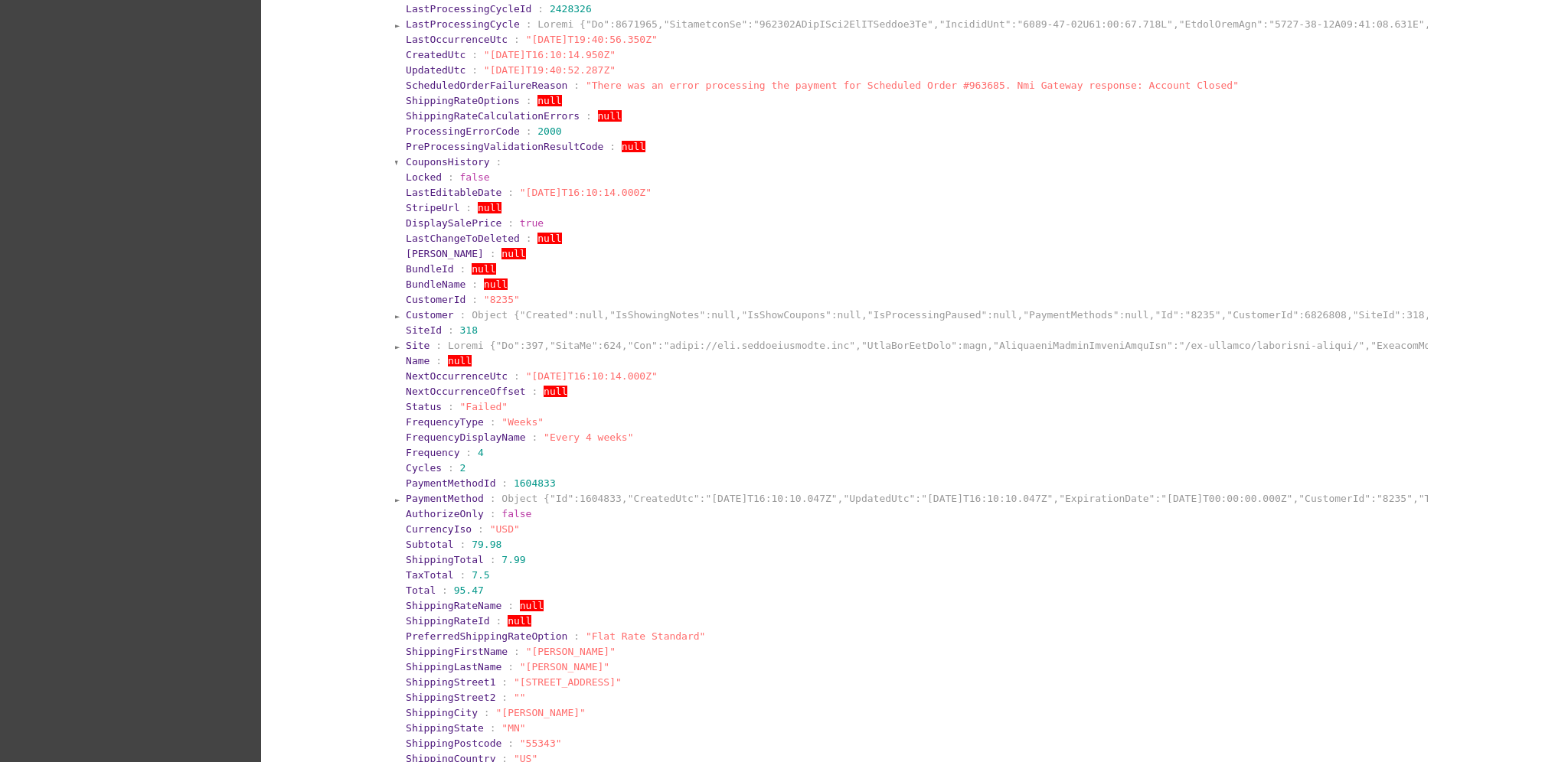
scroll to position [203, 0]
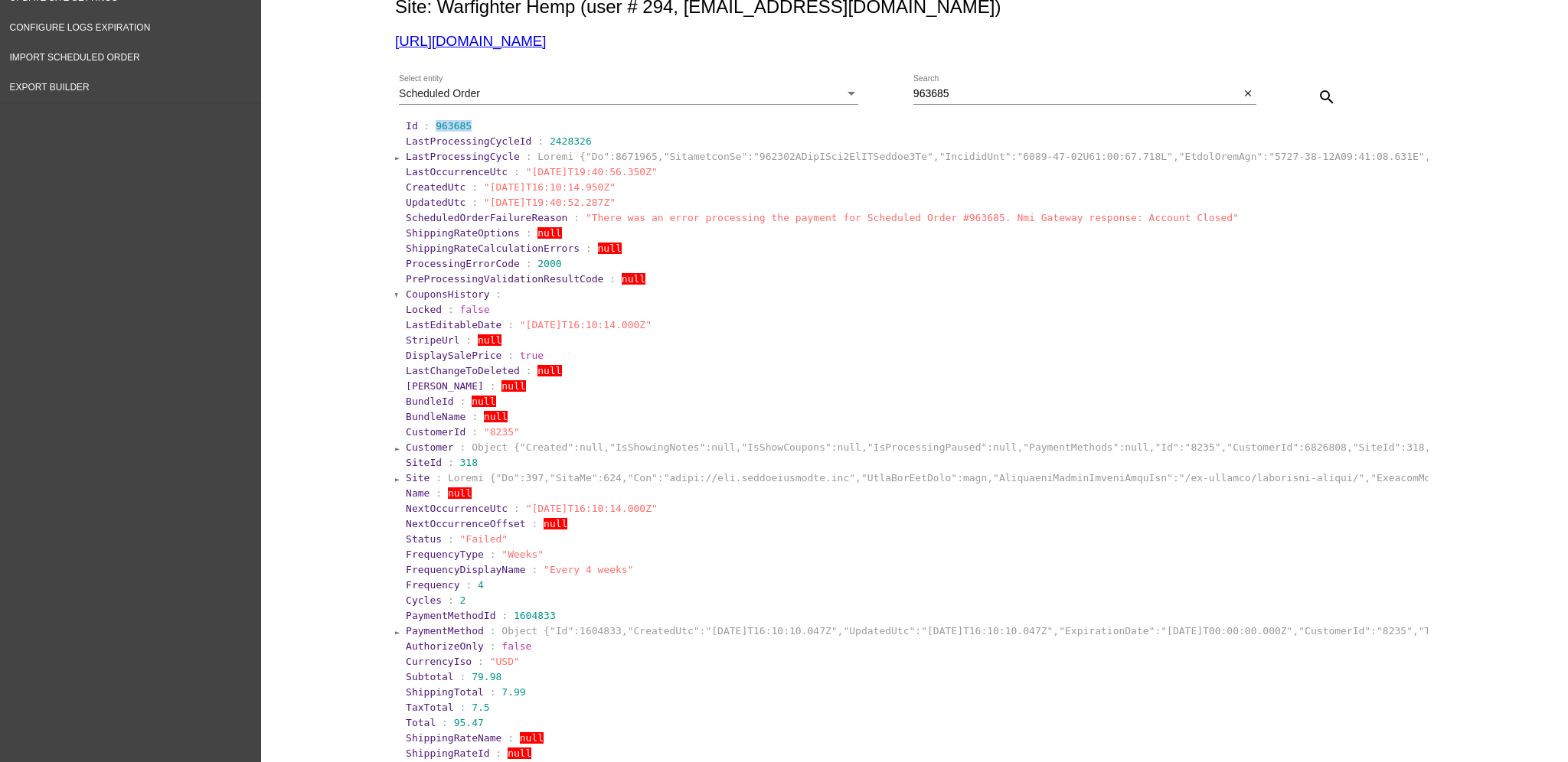
drag, startPoint x: 422, startPoint y: 126, endPoint x: 460, endPoint y: 126, distance: 38.0
click at [460, 126] on section "Id : 963685" at bounding box center [915, 126] width 1020 height 12
copy span "963685"
drag, startPoint x: 450, startPoint y: 219, endPoint x: 1187, endPoint y: 215, distance: 737.0
click at [1187, 215] on section "ScheduledOrderFailureReason : "There was an error processing the payment for Sc…" at bounding box center [915, 218] width 1023 height 15
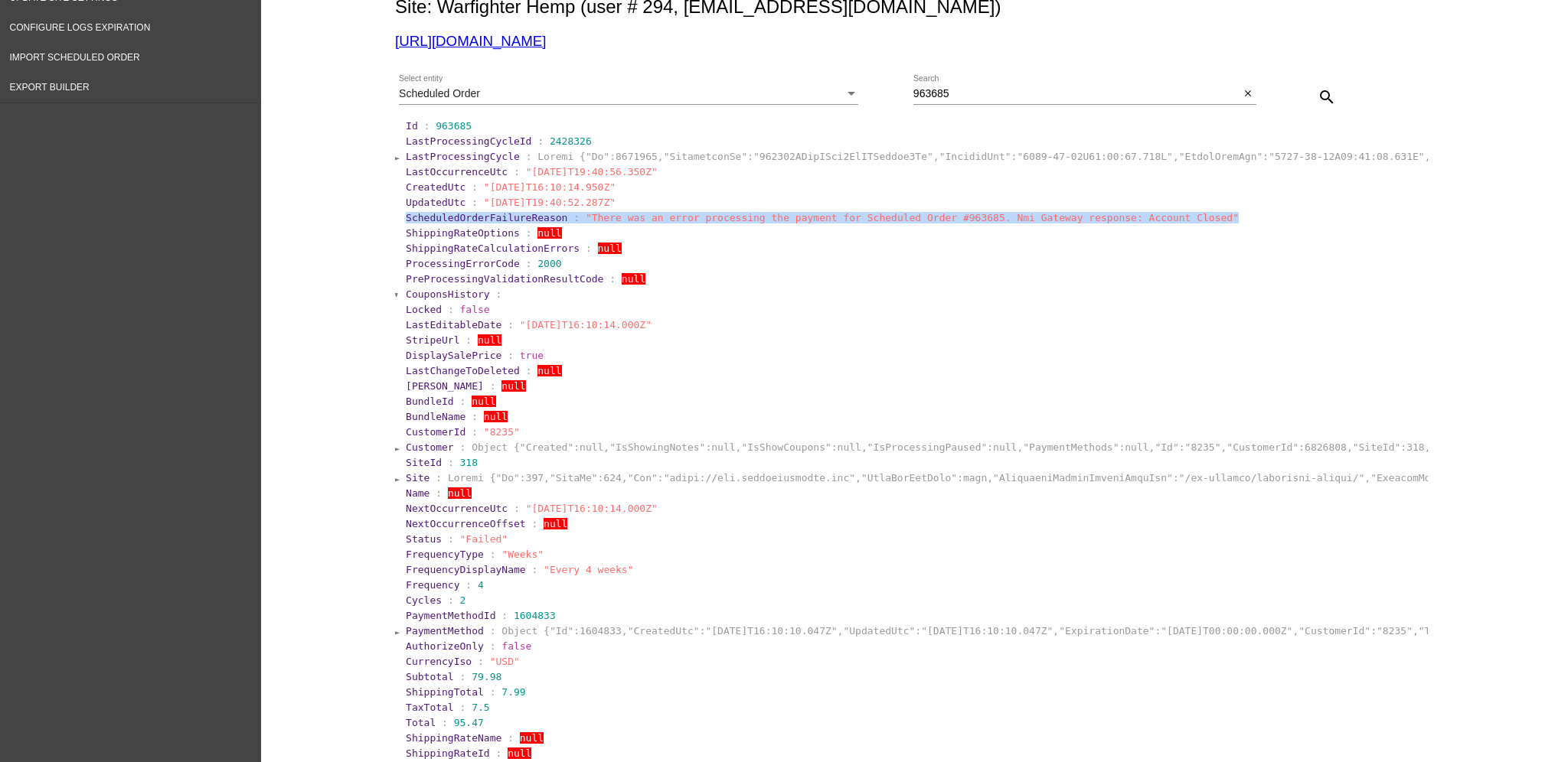
copy section "ScheduledOrderFailureReason : "There was an error processing the payment for Sc…"
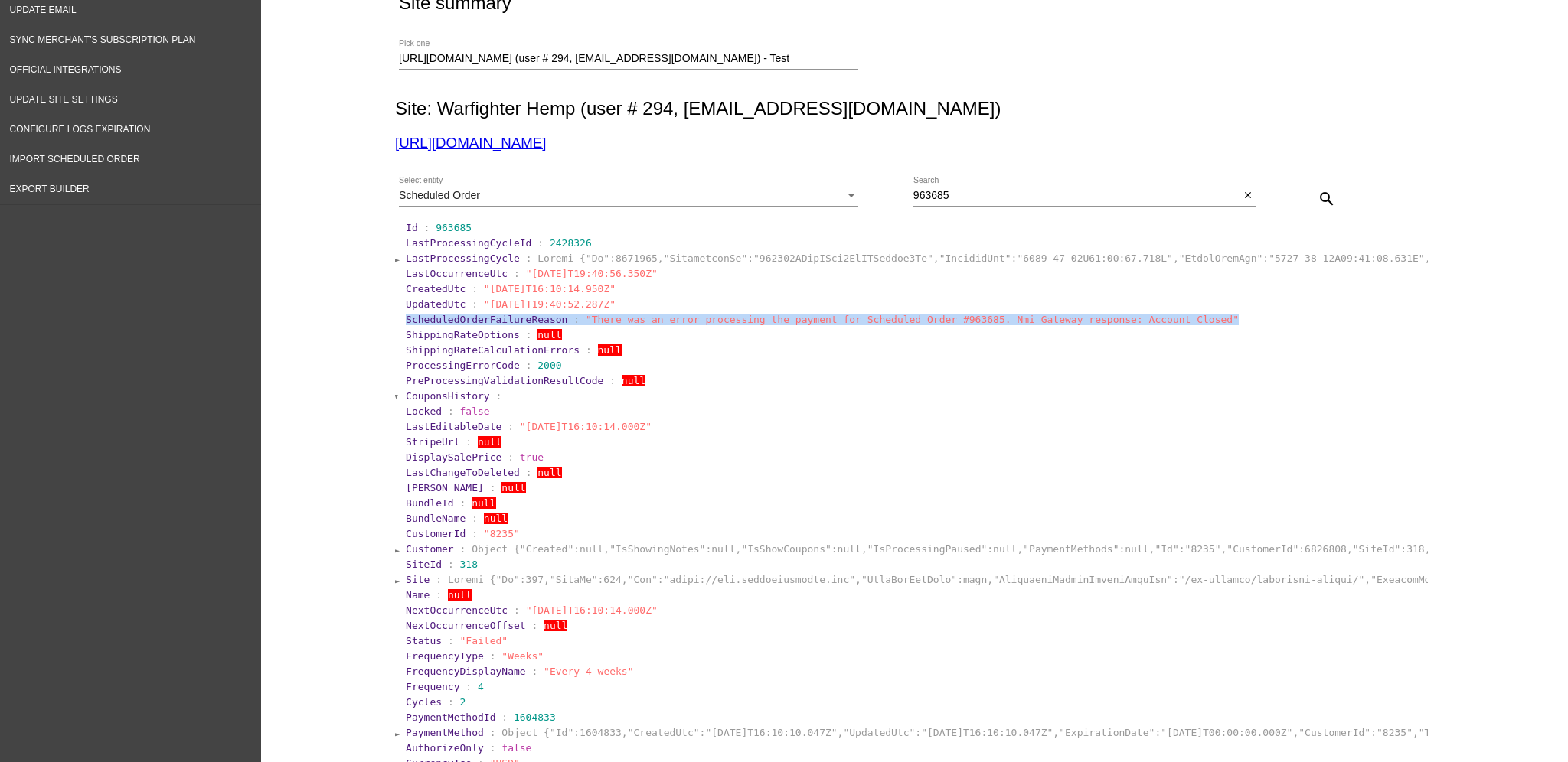
scroll to position [0, 0]
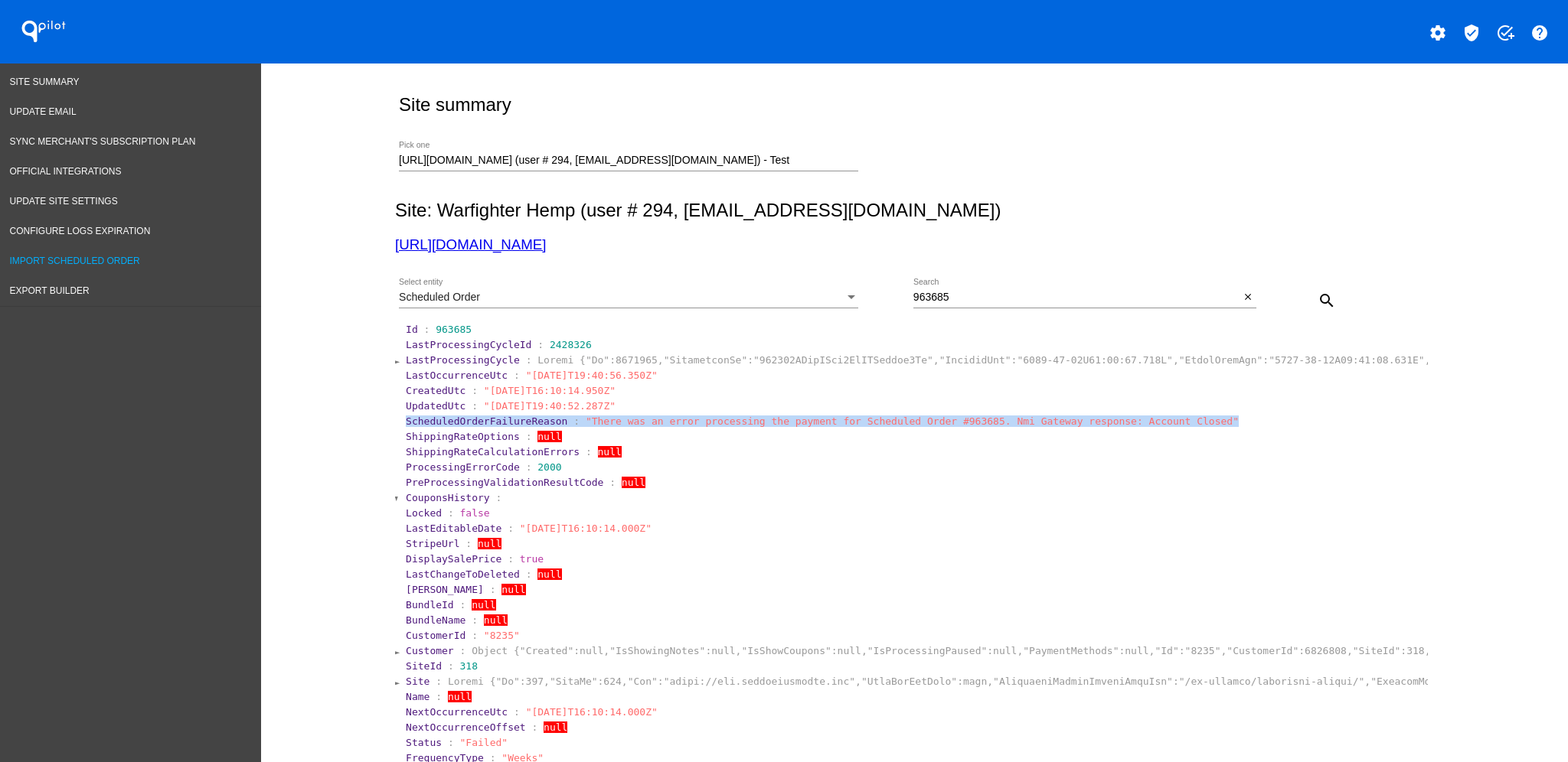
click at [42, 256] on span "Import Scheduled Order" at bounding box center [75, 261] width 130 height 11
